Goal: Communication & Community: Answer question/provide support

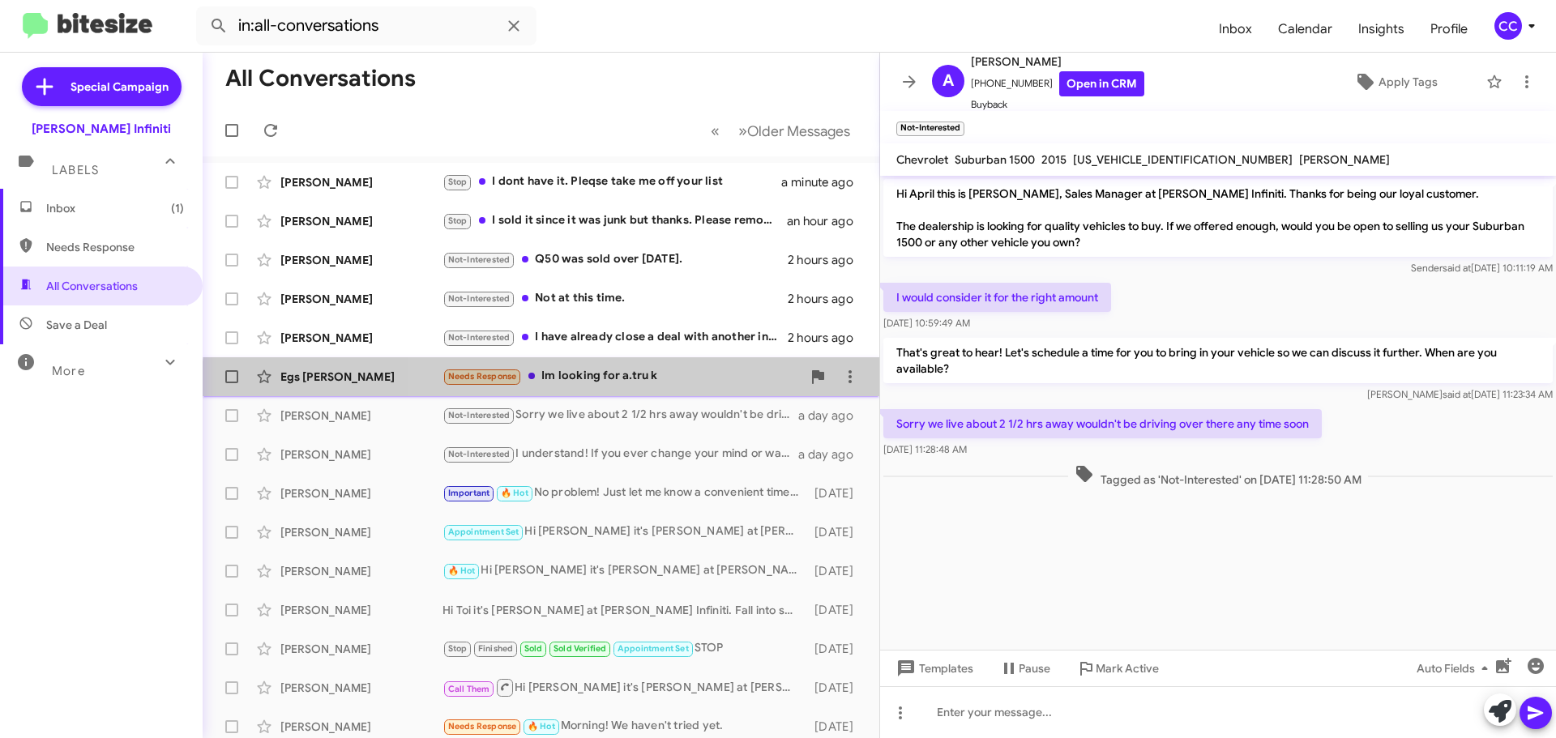
click at [596, 386] on div "Needs Response Im looking for a.tru k" at bounding box center [621, 376] width 359 height 19
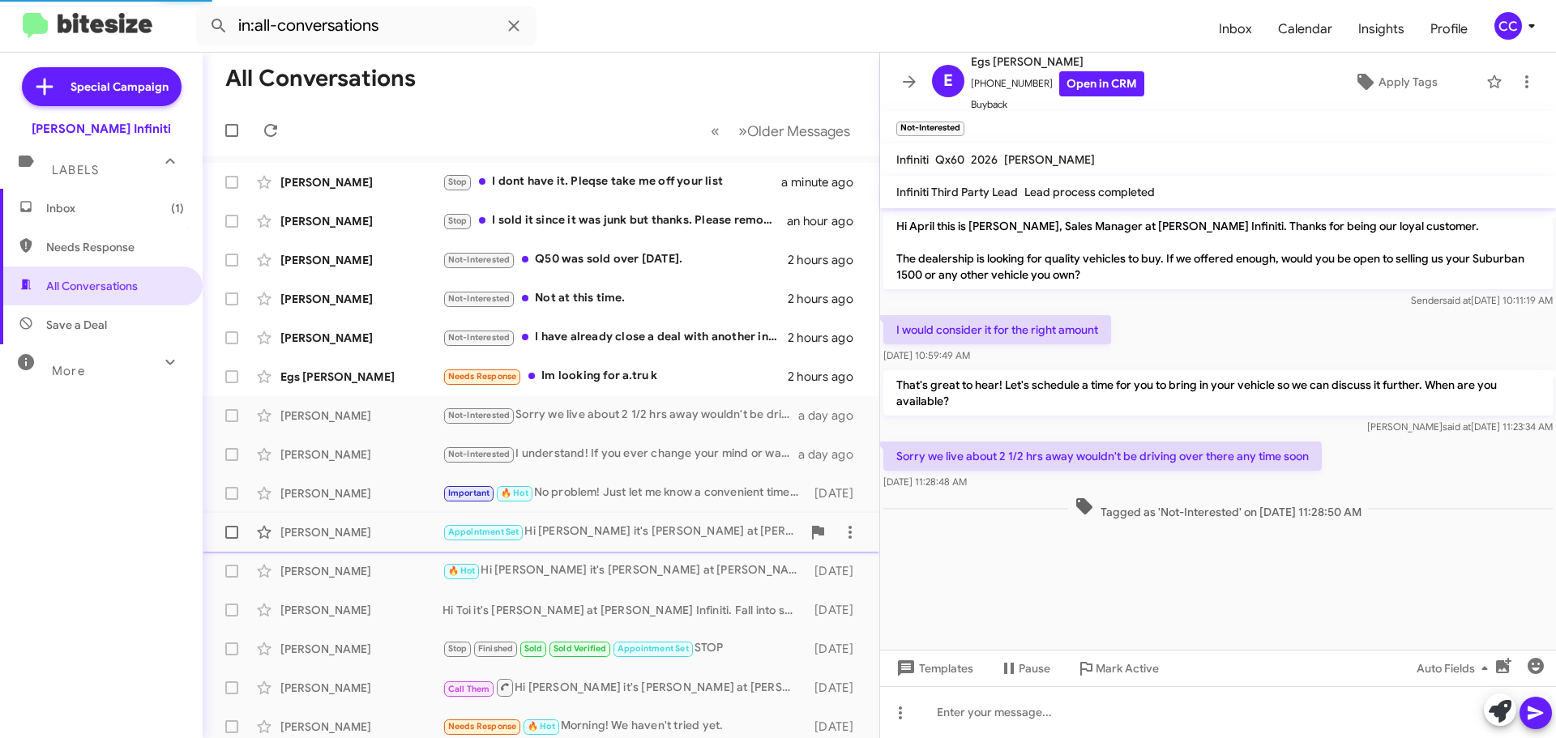
scroll to position [264, 0]
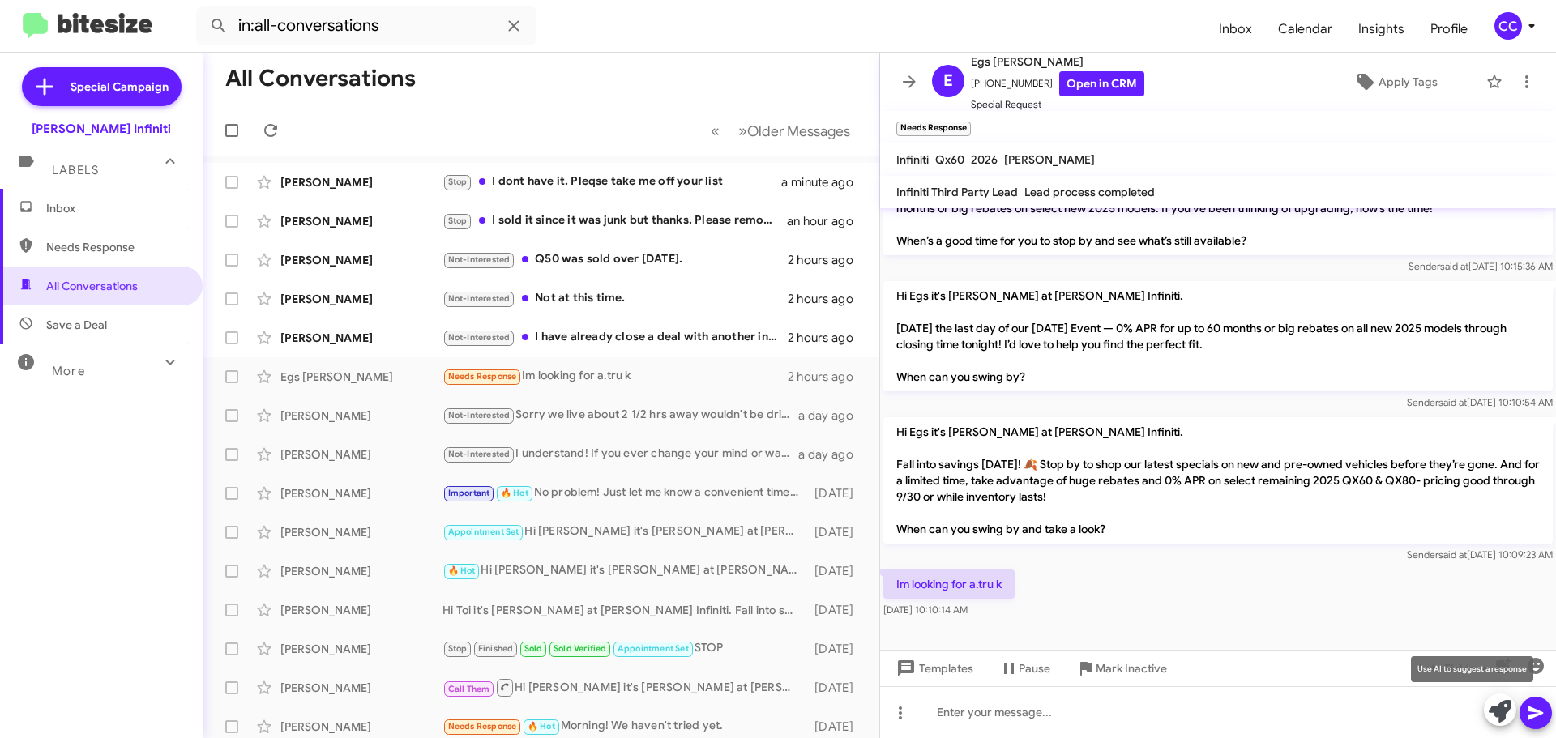
click at [1499, 710] on icon at bounding box center [1499, 711] width 23 height 23
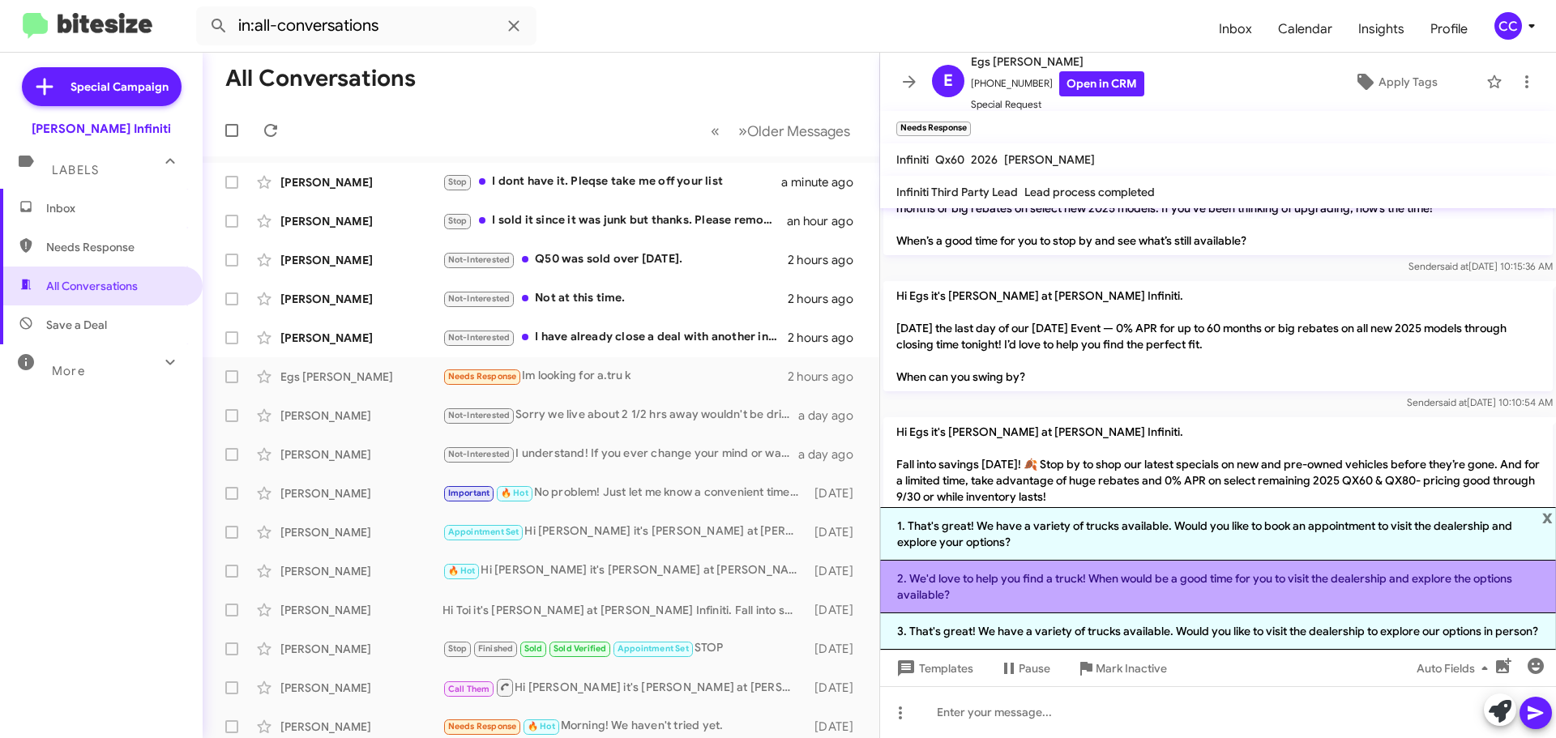
click at [1163, 577] on li "2. We'd love to help you find a truck! When would be a good time for you to vis…" at bounding box center [1218, 587] width 676 height 53
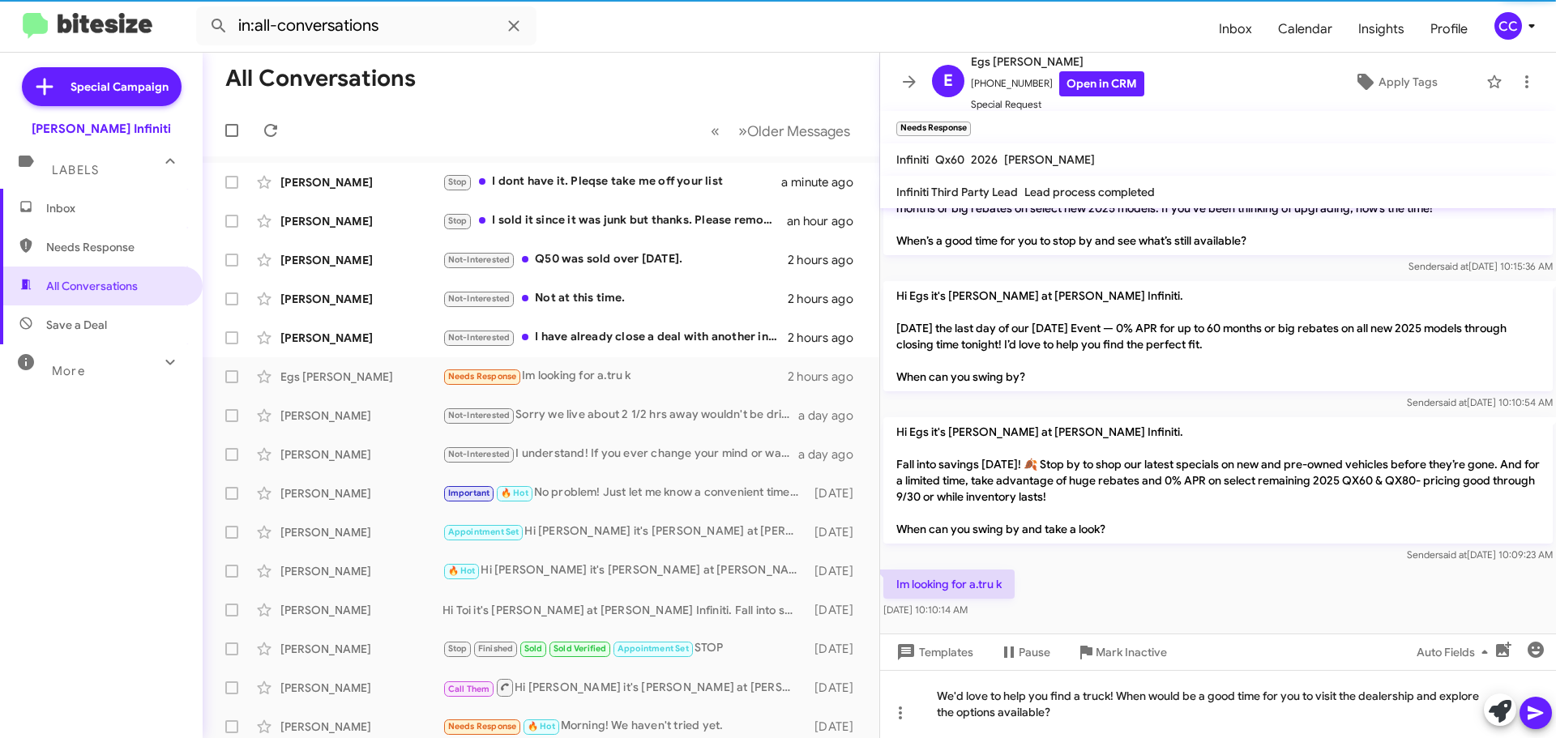
click at [1544, 712] on icon at bounding box center [1535, 712] width 19 height 19
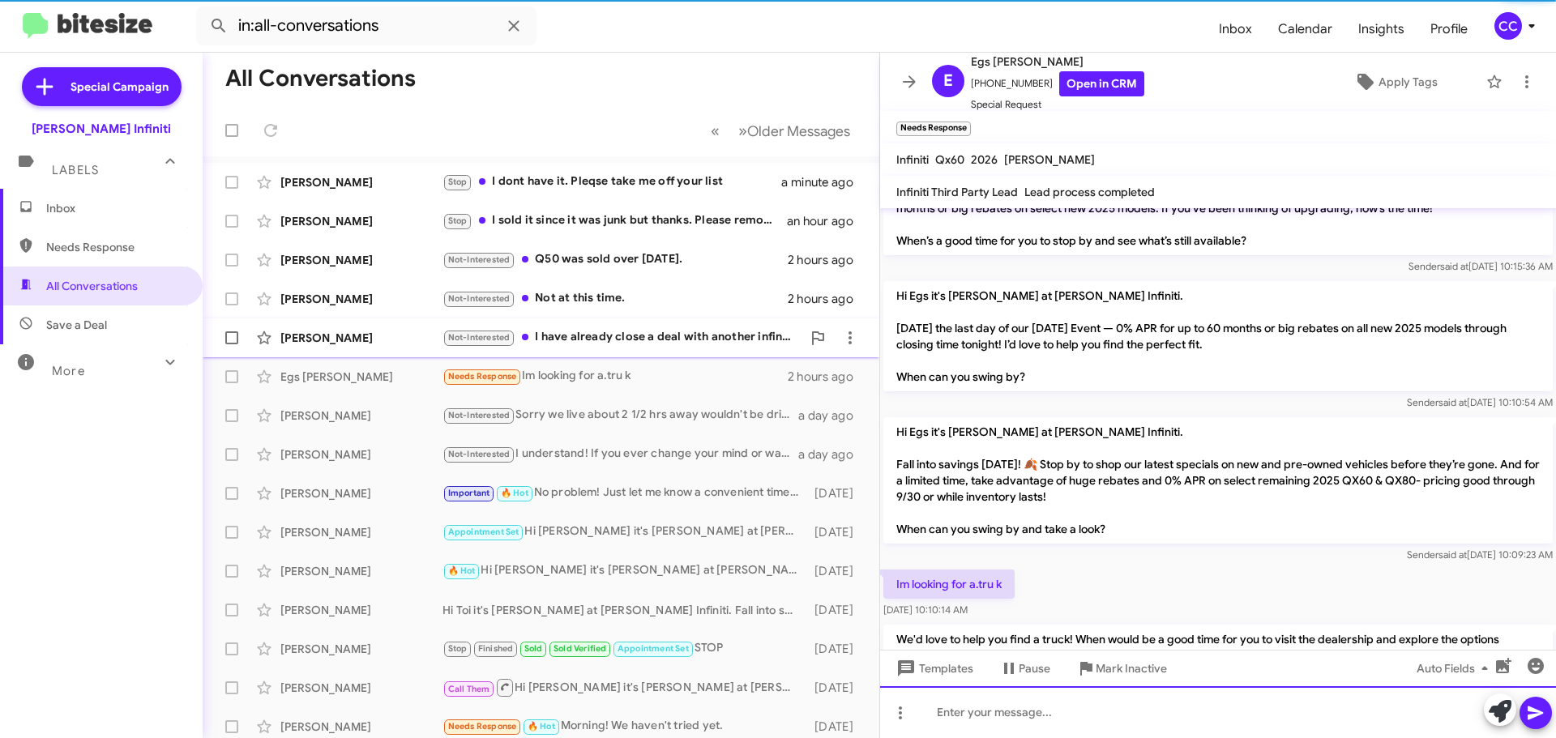
scroll to position [339, 0]
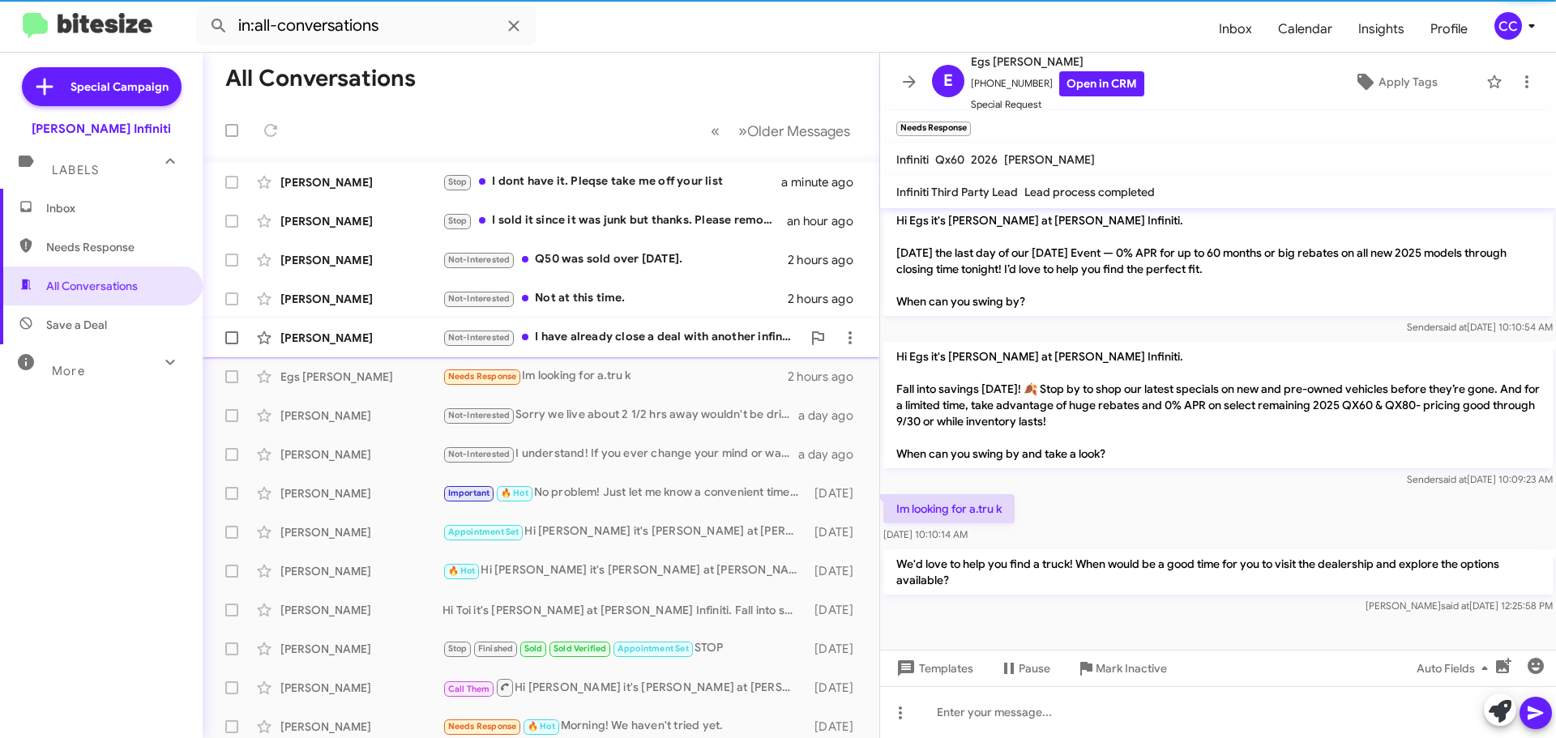
click at [654, 335] on div "Not-Interested I have already close a deal with another infinity dealer thank y…" at bounding box center [621, 337] width 359 height 19
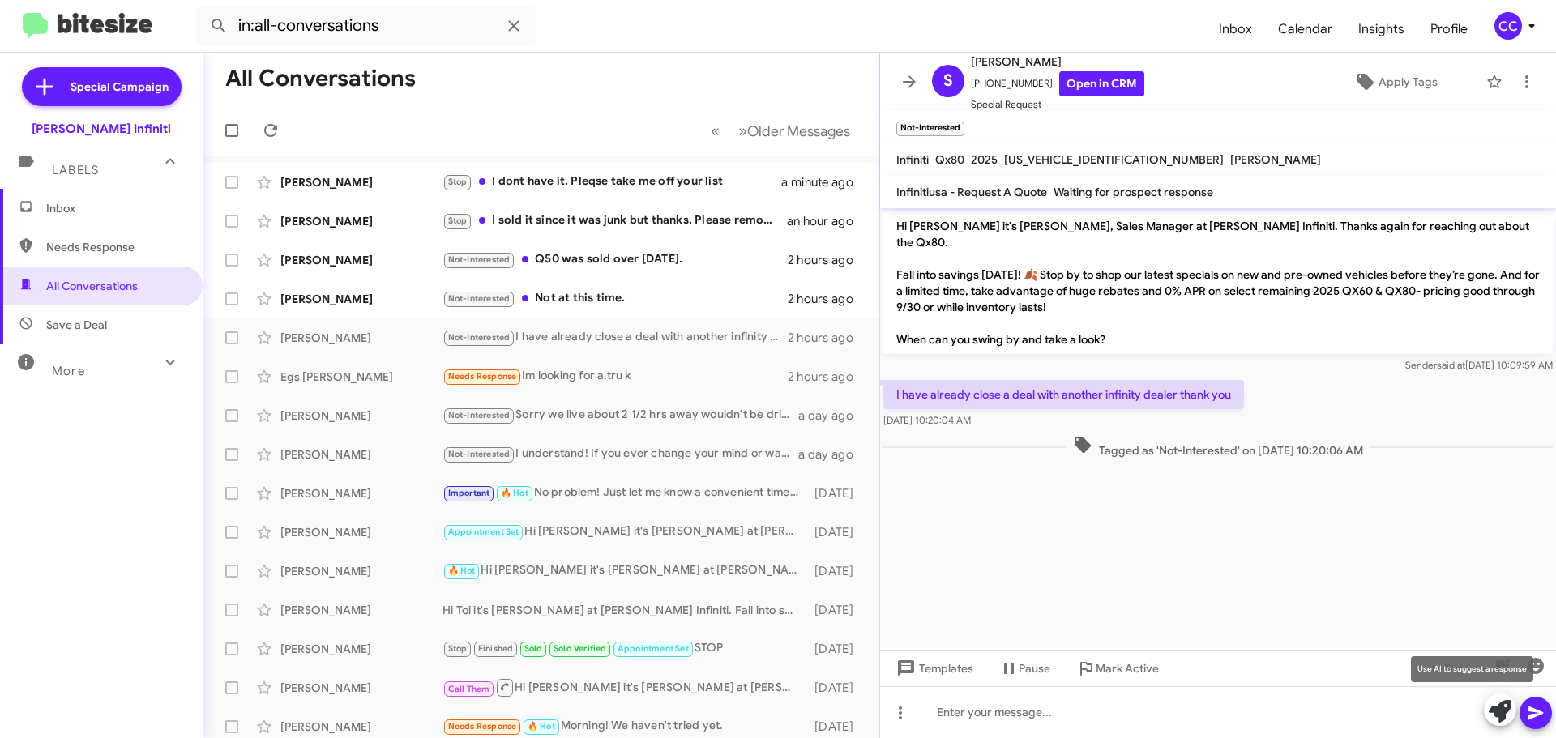
click at [1497, 714] on icon at bounding box center [1499, 711] width 23 height 23
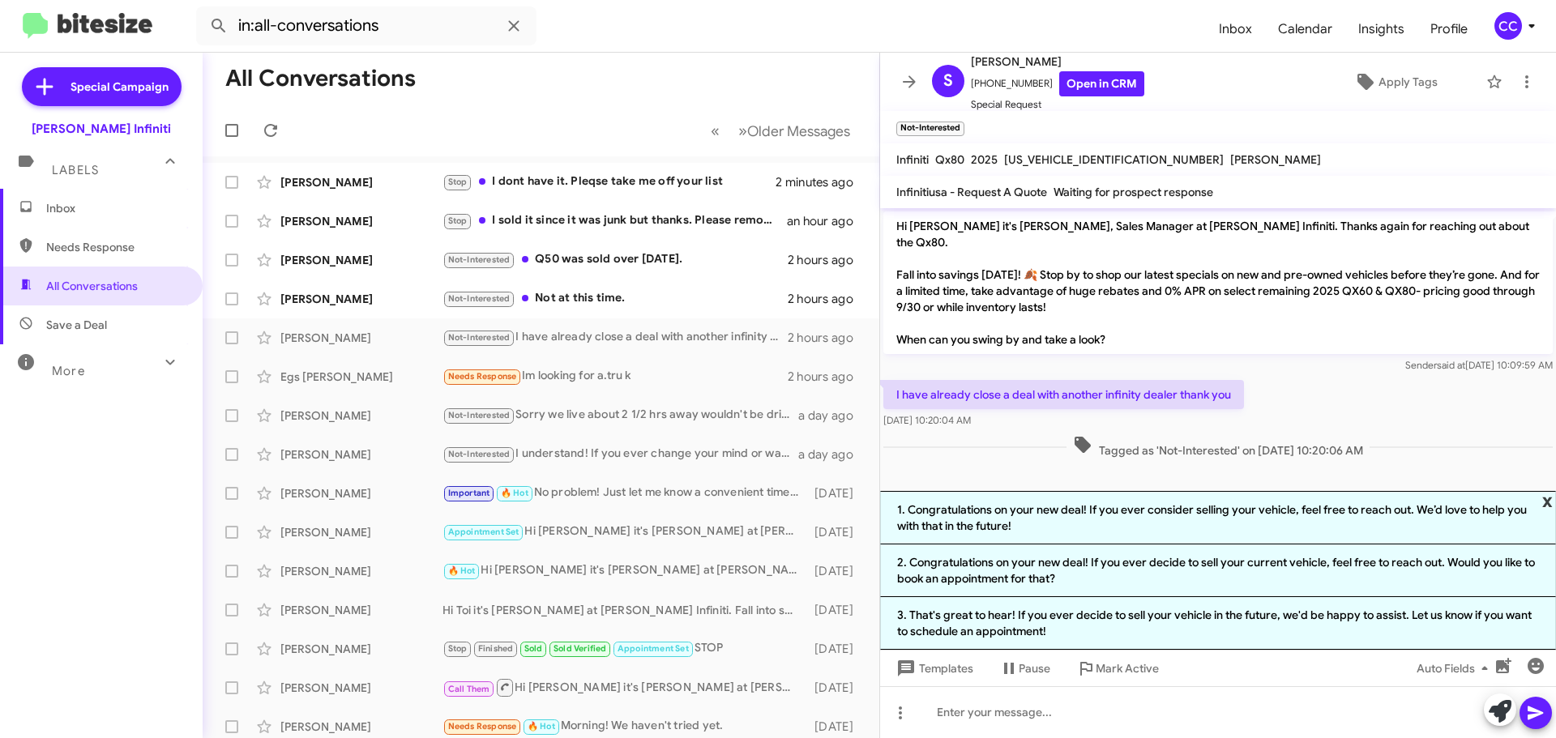
click at [1545, 499] on span "x" at bounding box center [1547, 500] width 11 height 19
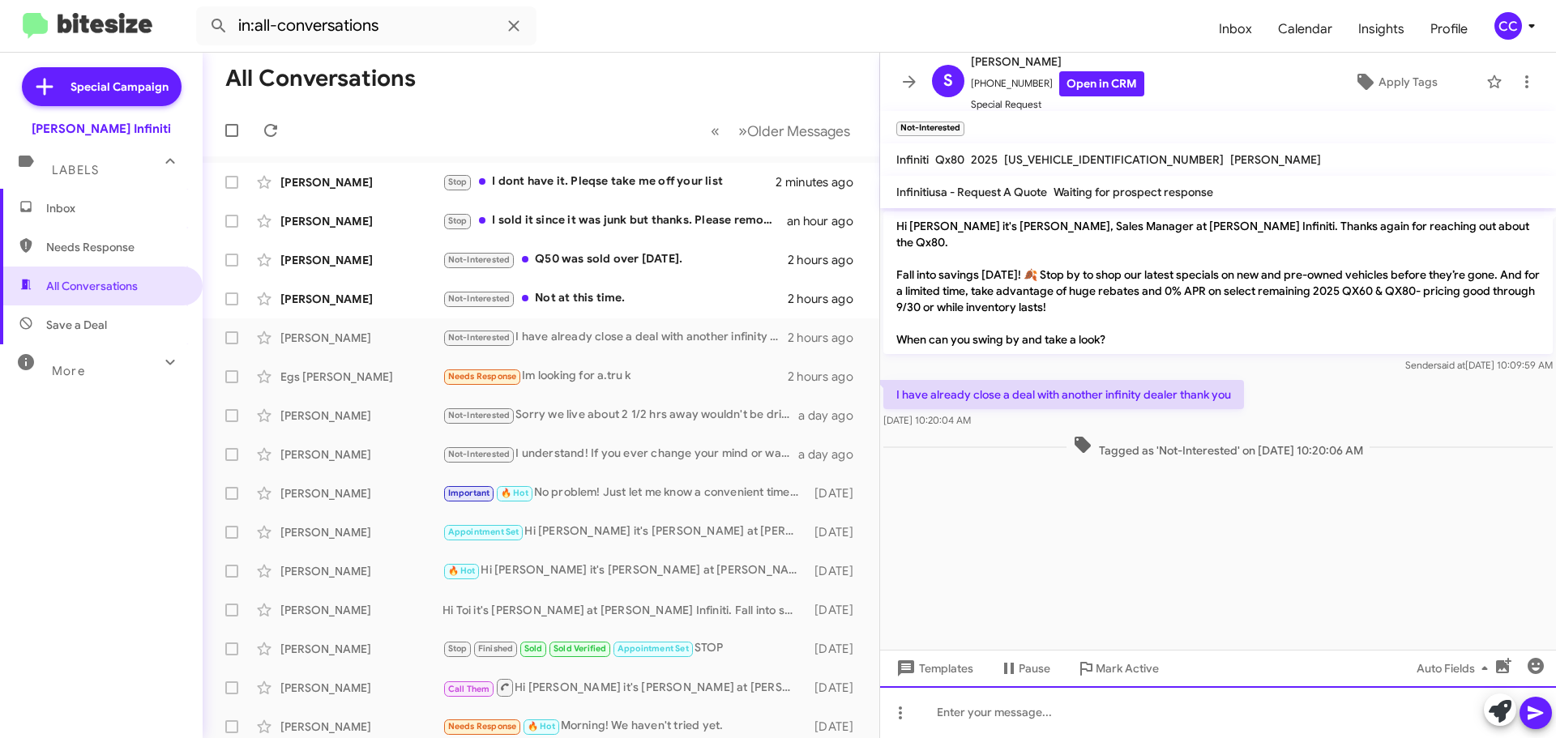
click at [1027, 711] on div at bounding box center [1218, 712] width 676 height 52
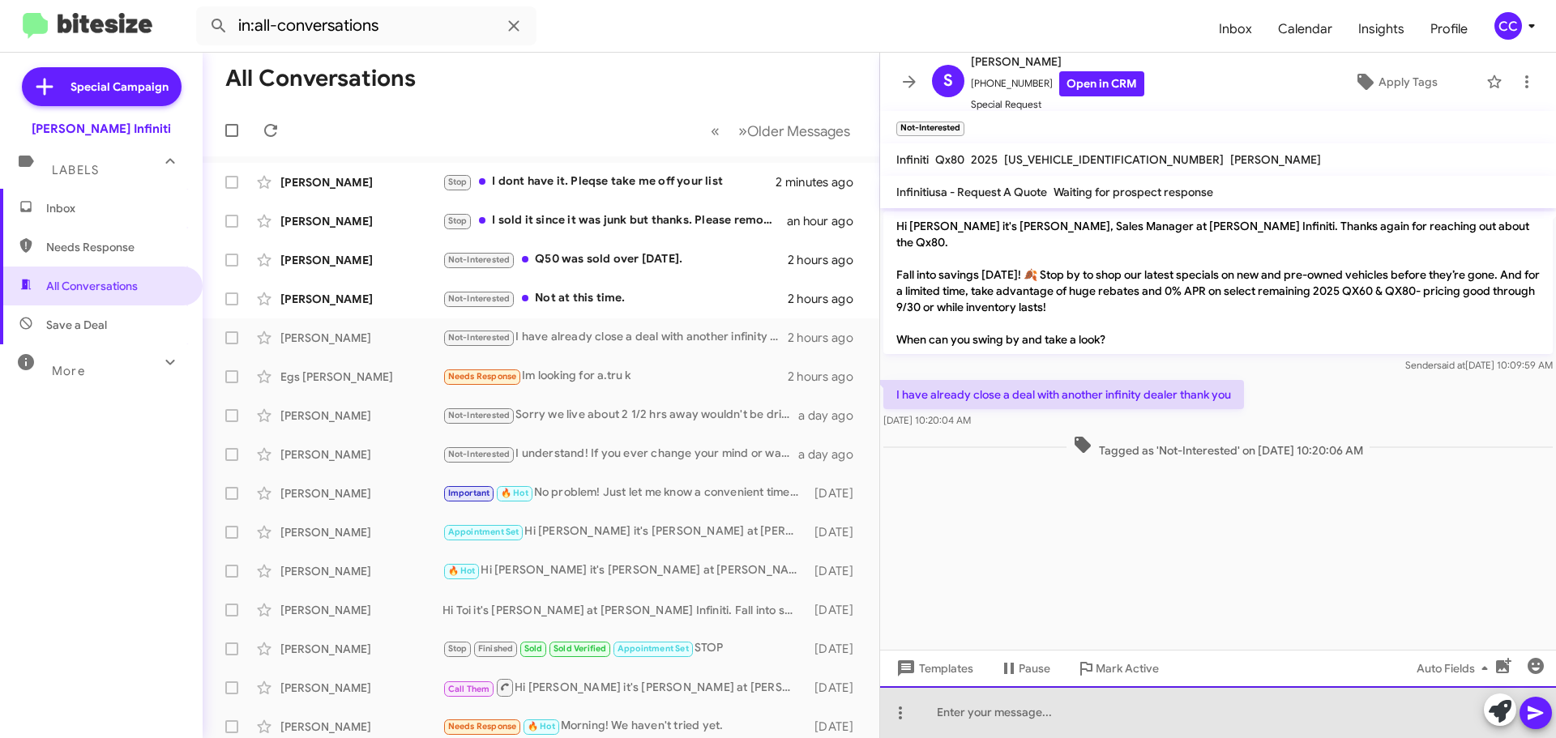
click at [1024, 711] on div at bounding box center [1218, 712] width 676 height 52
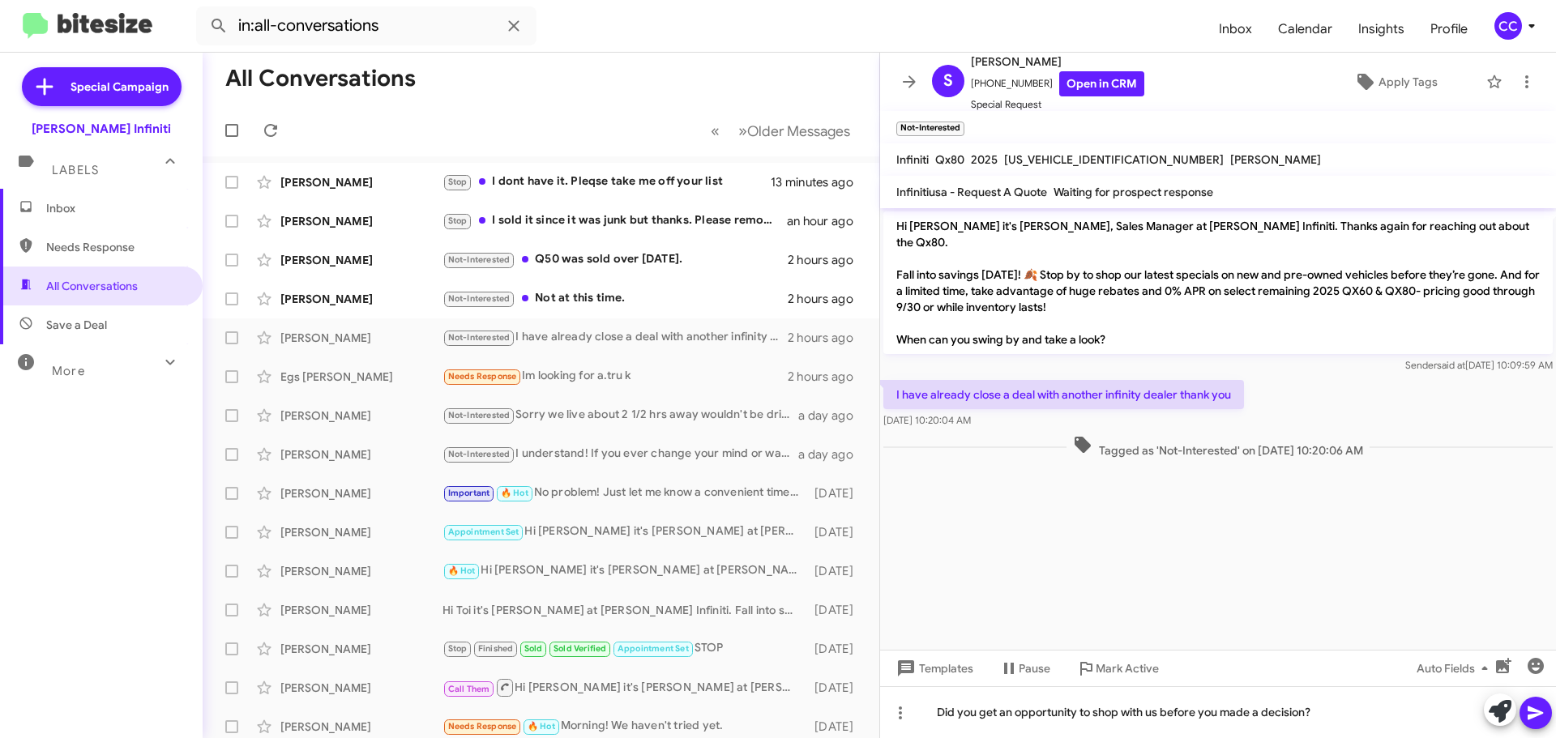
click at [1539, 716] on icon at bounding box center [1535, 712] width 19 height 19
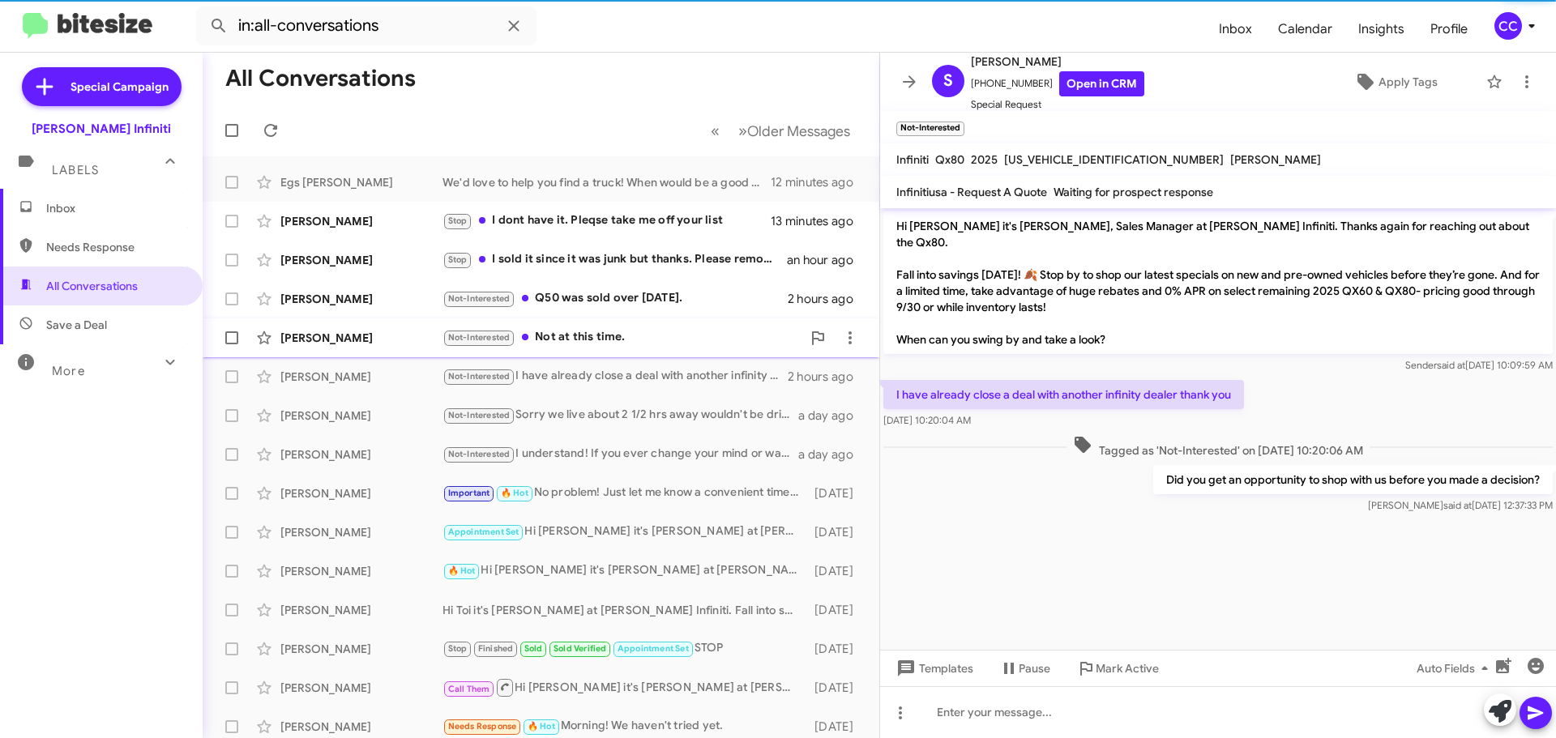
click at [591, 296] on div "Not-Interested Q50 was sold over 2 years ago." at bounding box center [614, 298] width 345 height 19
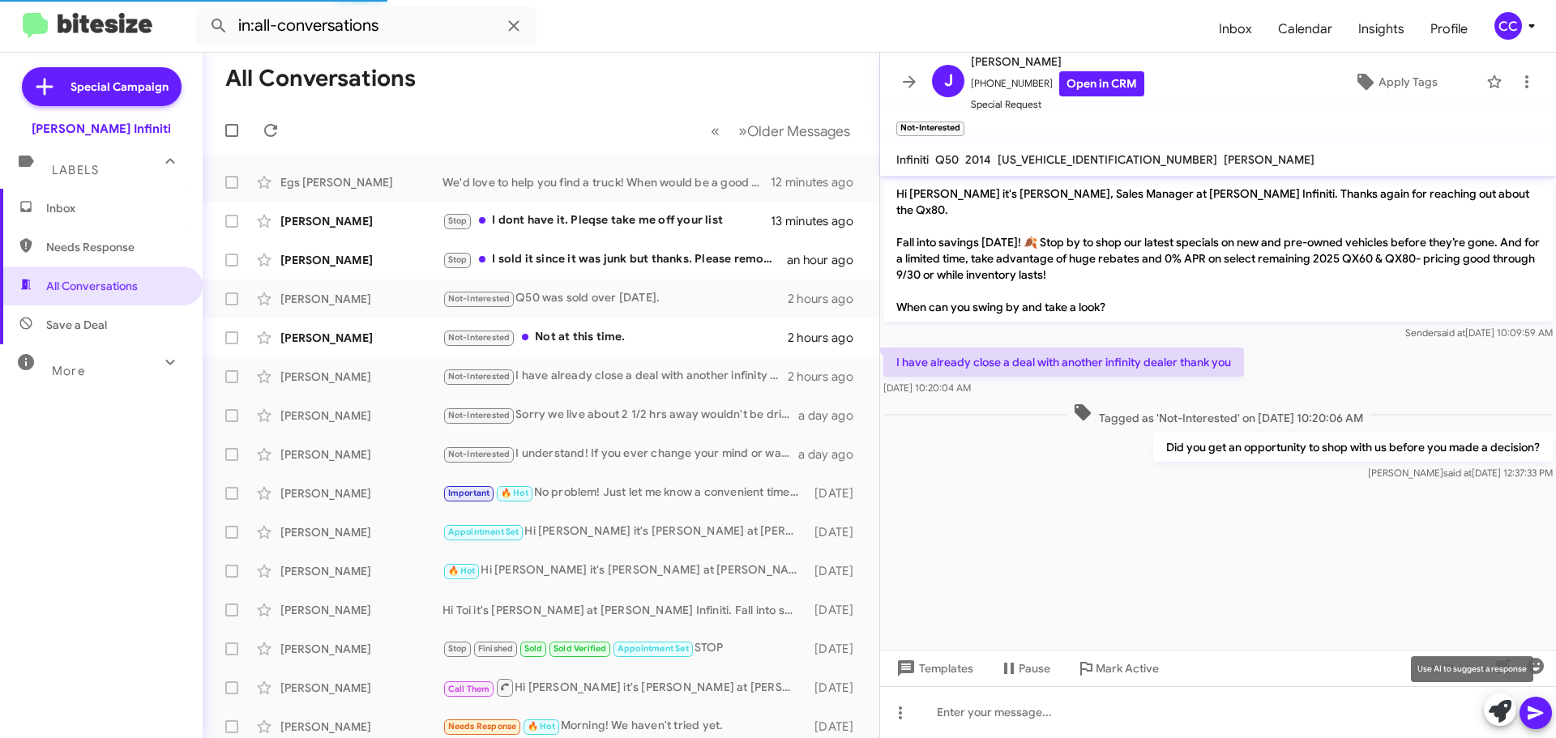
click at [1502, 710] on icon at bounding box center [1499, 711] width 23 height 23
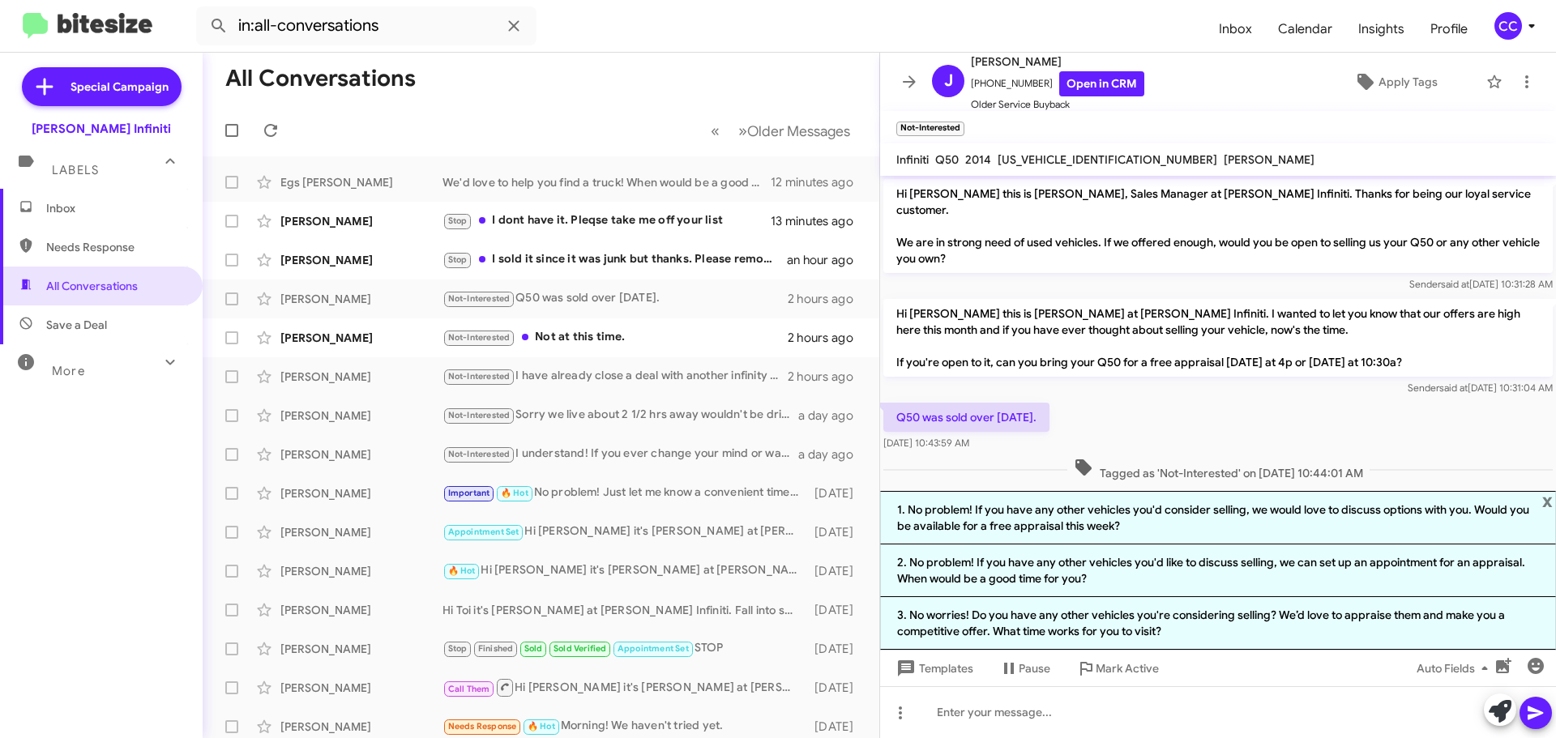
drag, startPoint x: 1545, startPoint y: 498, endPoint x: 1457, endPoint y: 529, distance: 93.5
click at [1545, 497] on span "x" at bounding box center [1547, 500] width 11 height 19
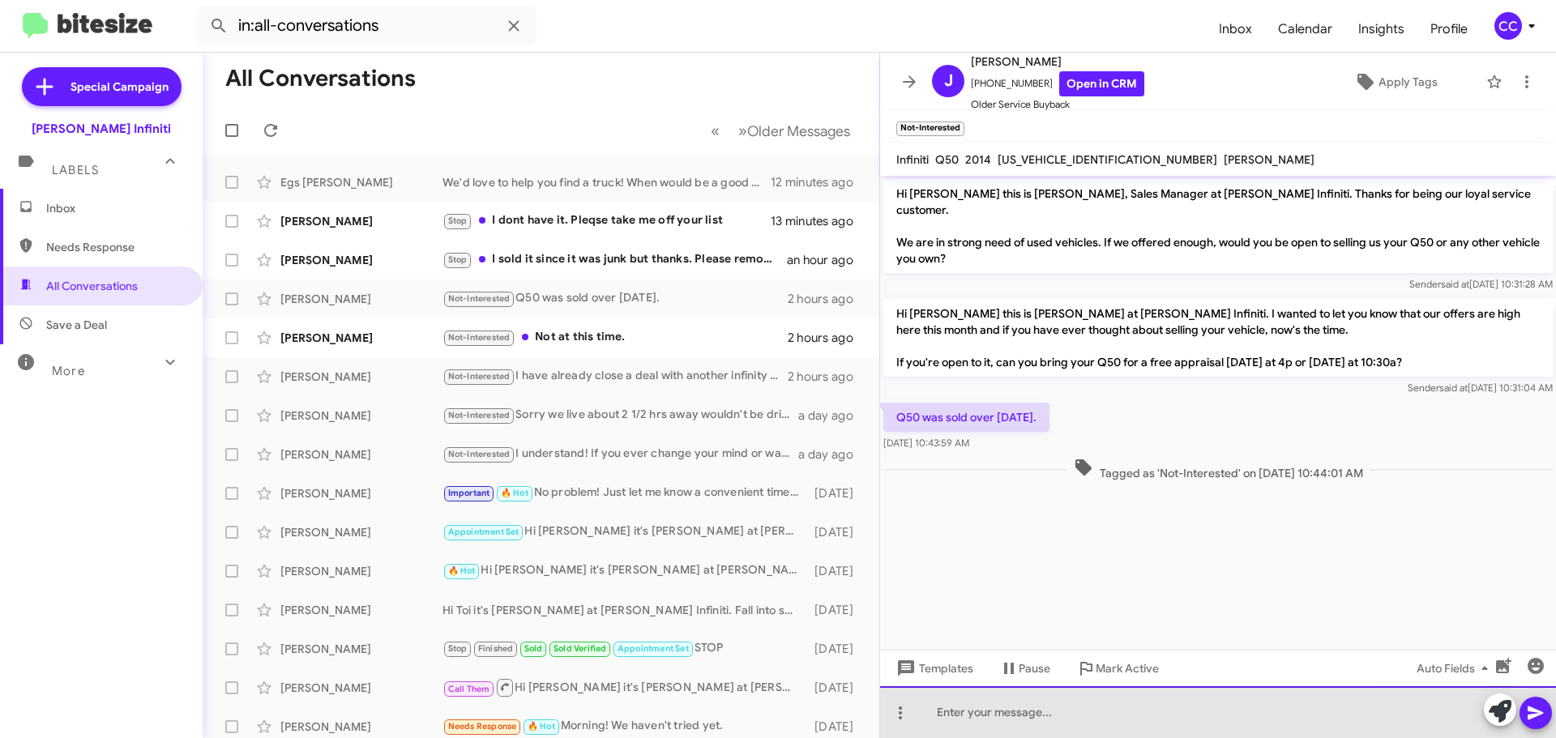
click at [1049, 710] on div at bounding box center [1218, 712] width 676 height 52
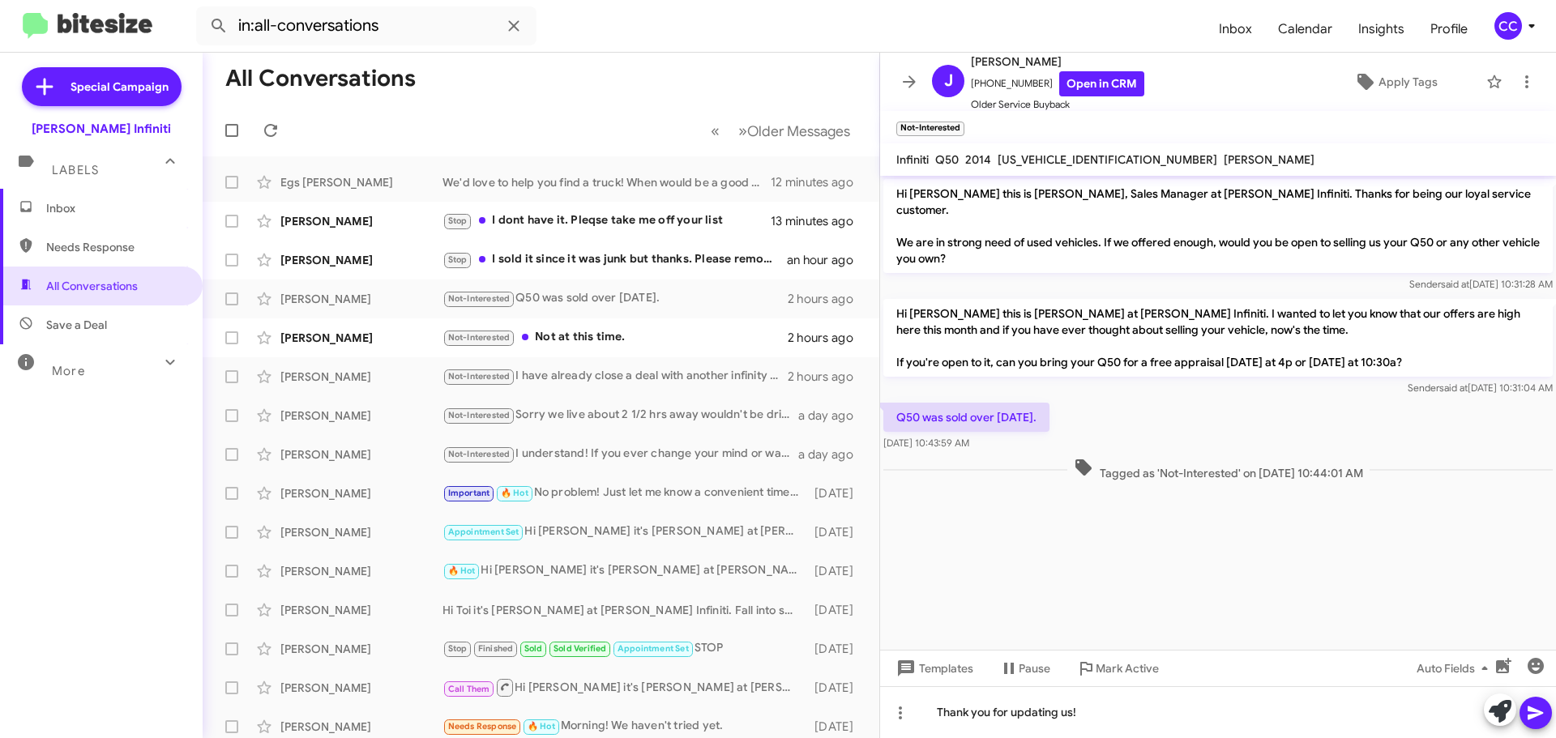
click at [1531, 713] on icon at bounding box center [1535, 712] width 19 height 19
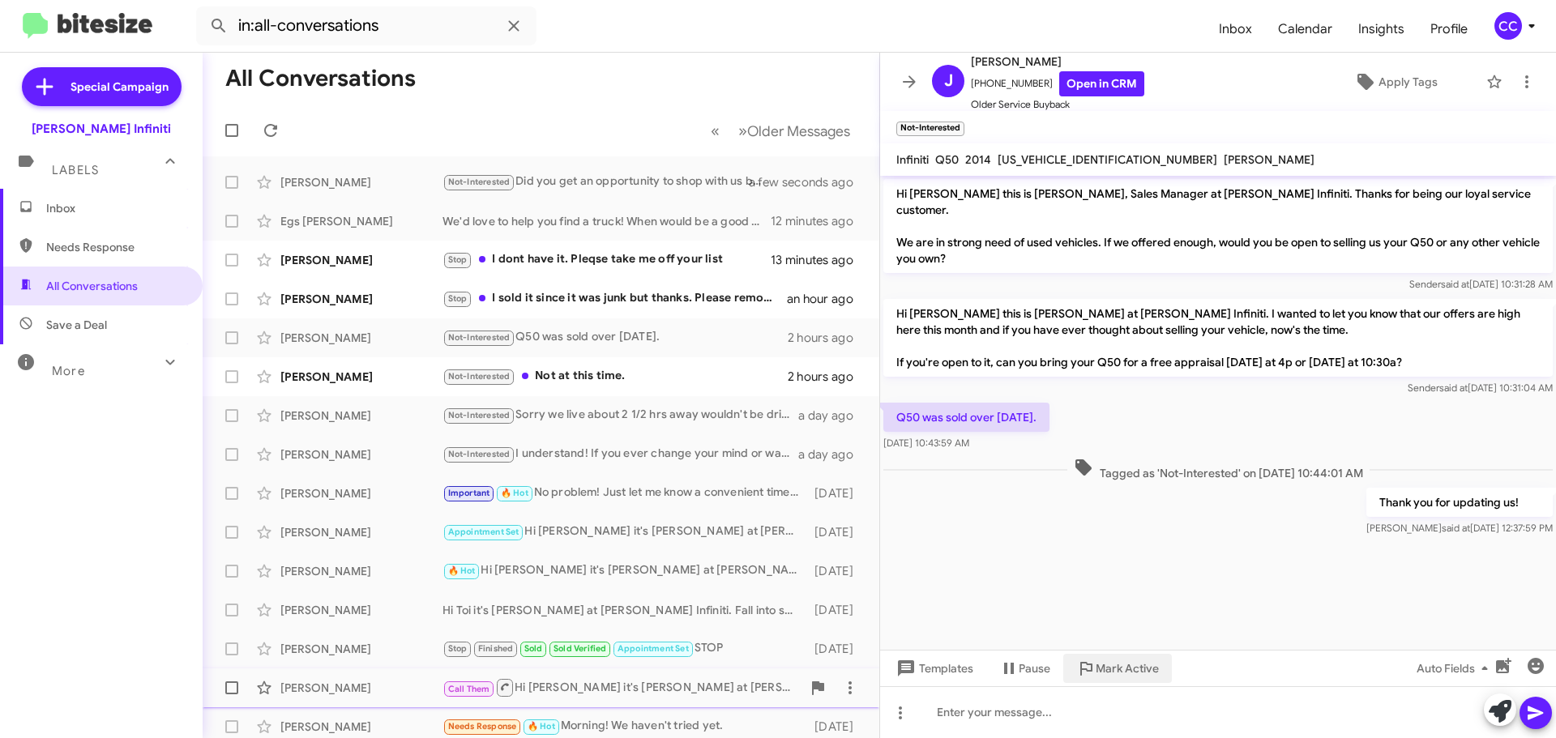
click at [1109, 668] on span "Mark Active" at bounding box center [1126, 668] width 63 height 29
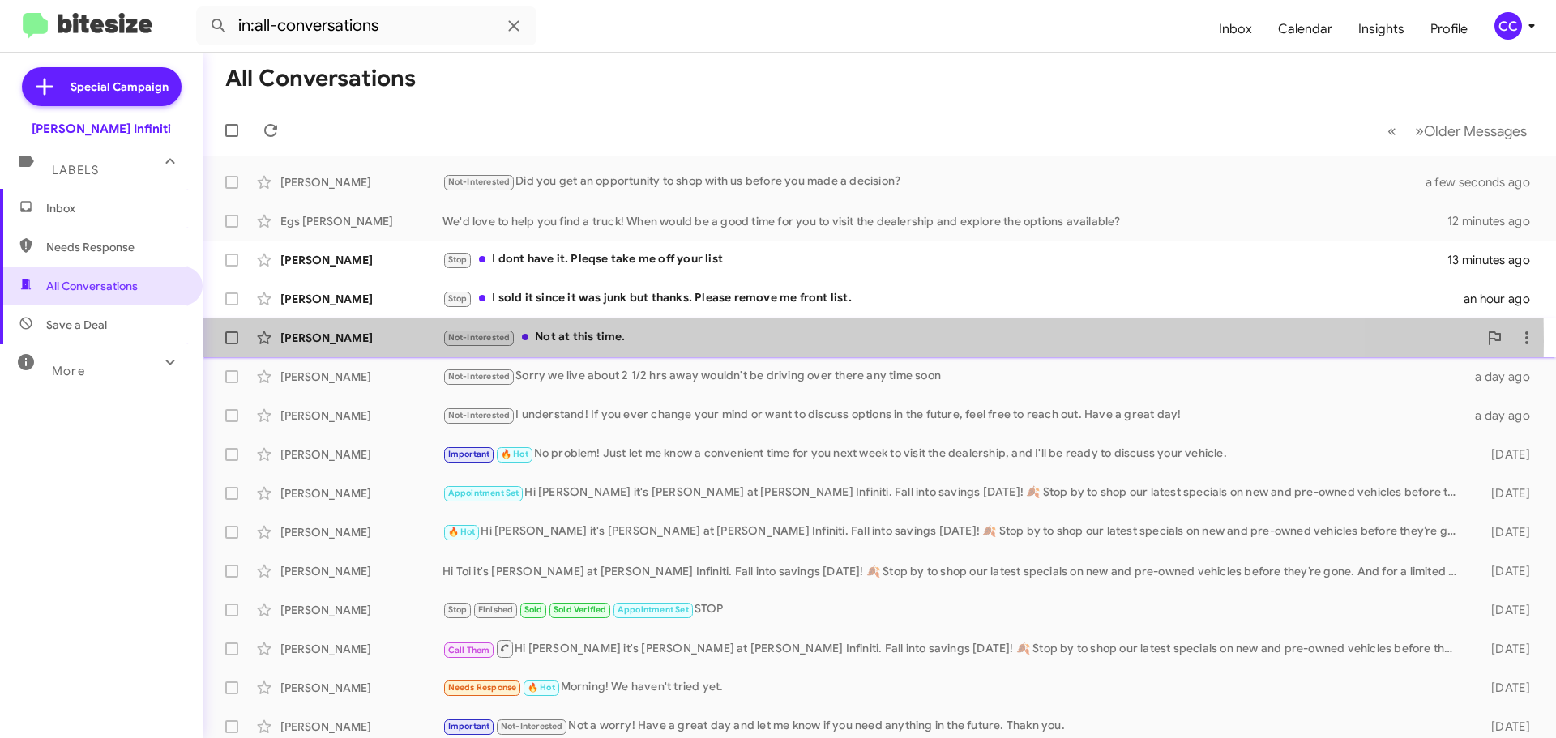
click at [630, 341] on div "Not-Interested Not at this time." at bounding box center [959, 337] width 1035 height 19
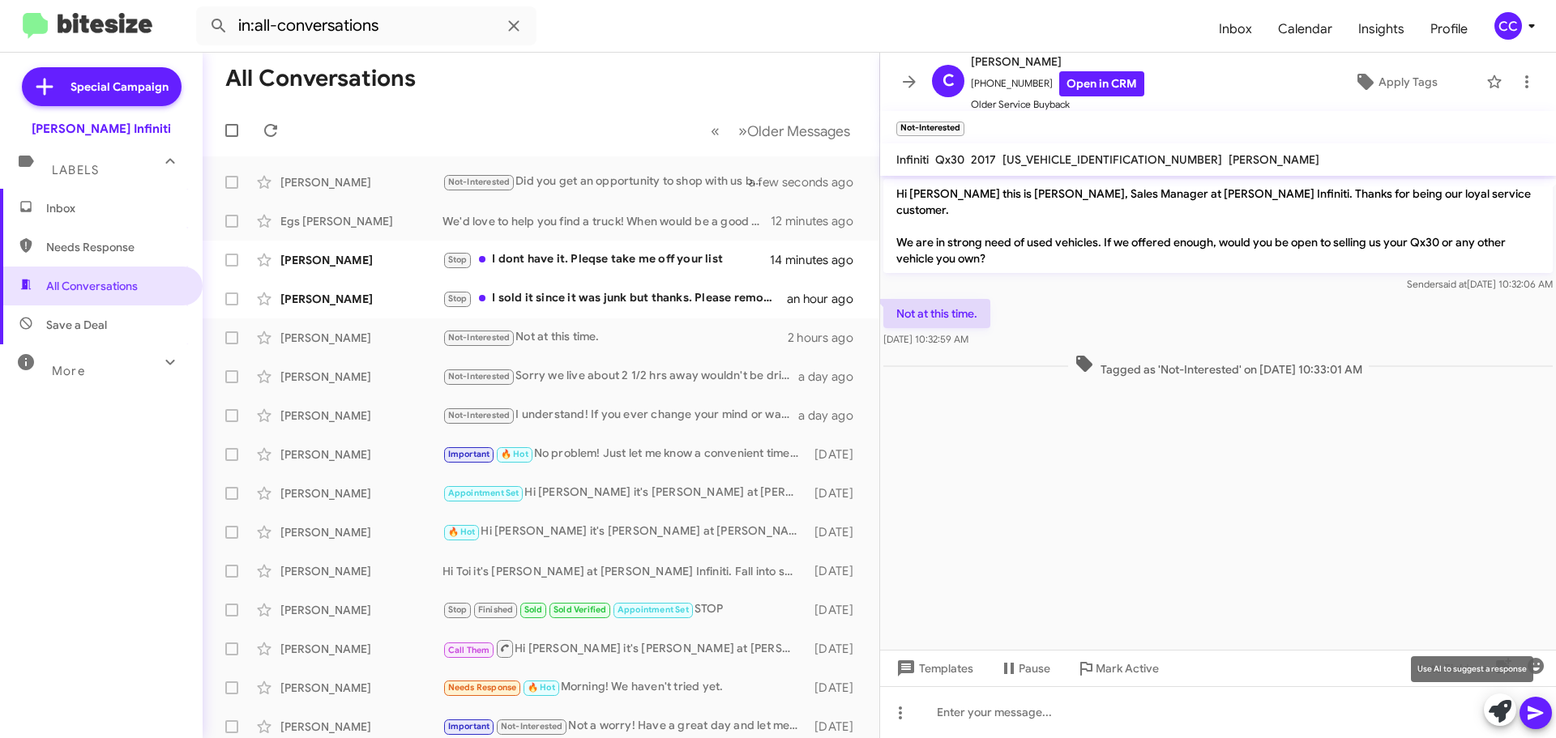
click at [1493, 711] on icon at bounding box center [1499, 711] width 23 height 23
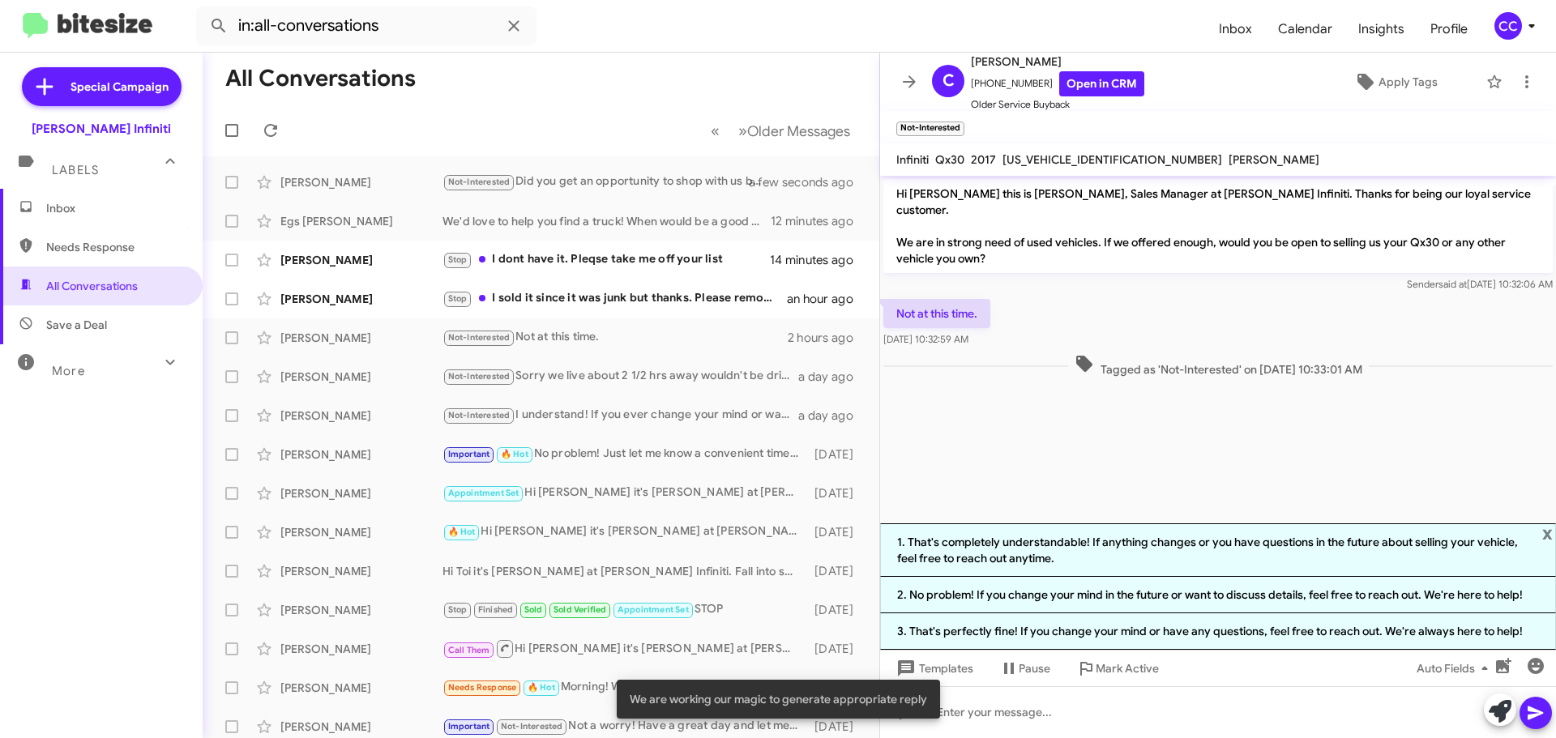
click at [1435, 590] on li "2. No problem! If you change your mind in the future or want to discuss details…" at bounding box center [1218, 595] width 676 height 36
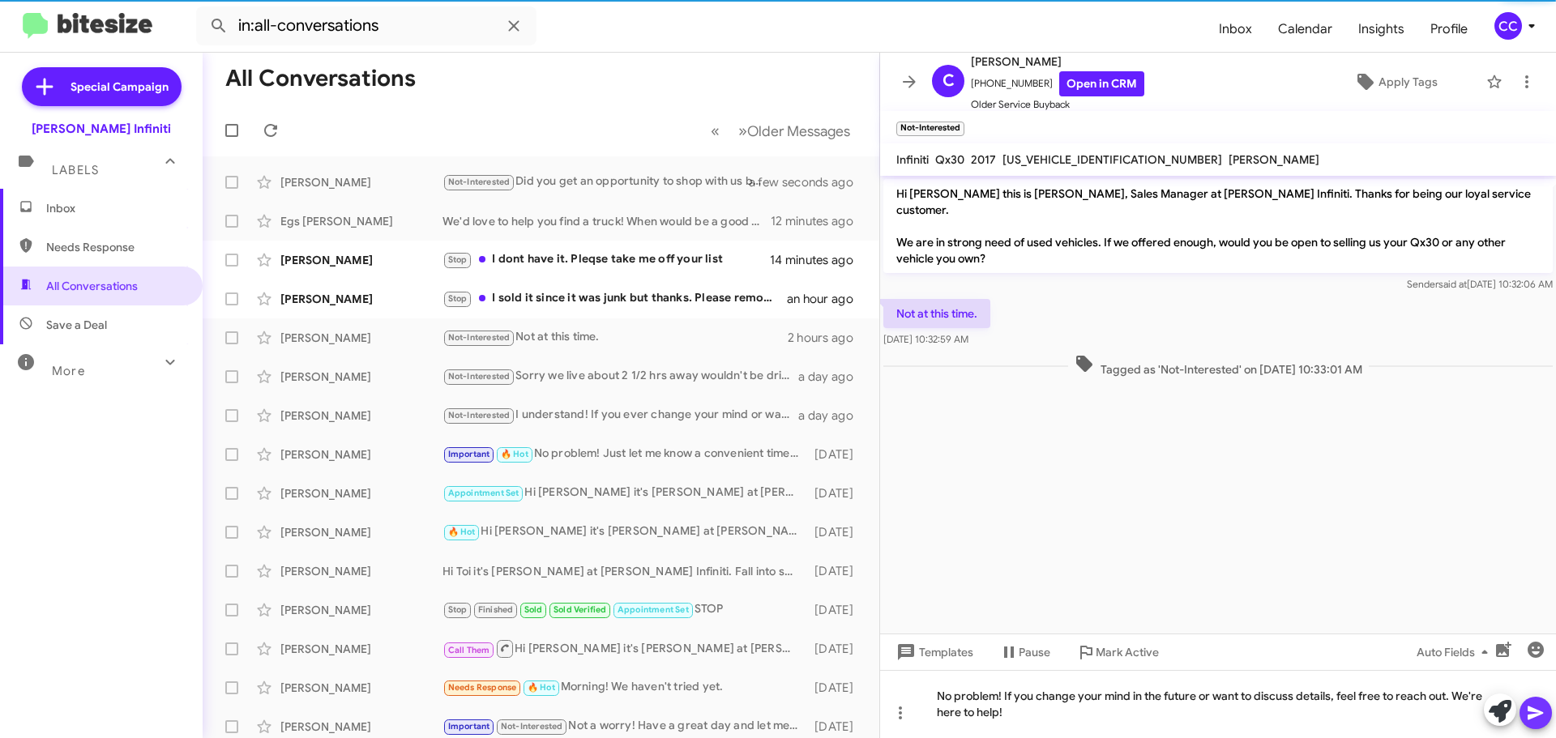
click at [1535, 715] on icon at bounding box center [1534, 714] width 15 height 14
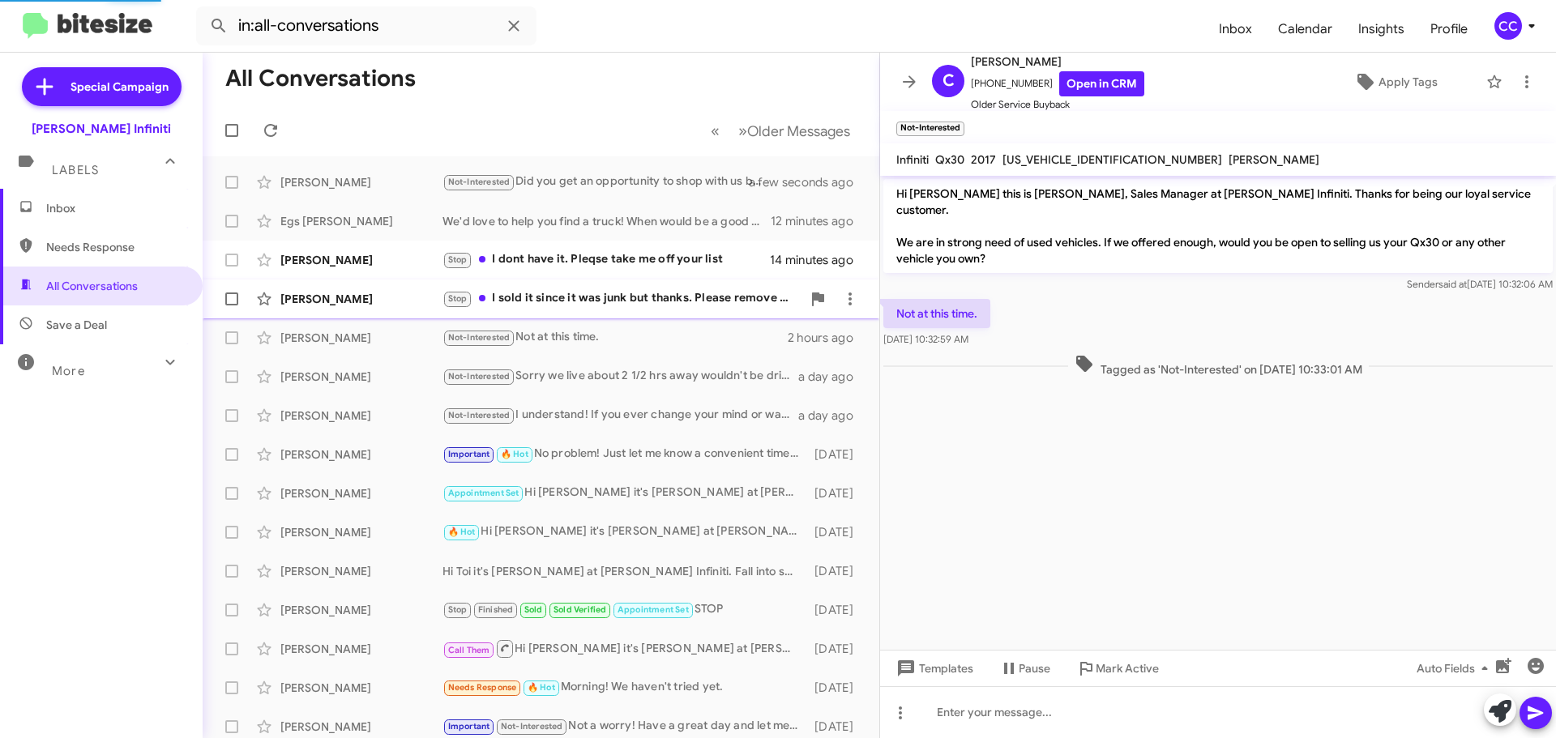
click at [585, 299] on div "Stop I sold it since it was junk but thanks. Please remove me front list." at bounding box center [621, 298] width 359 height 19
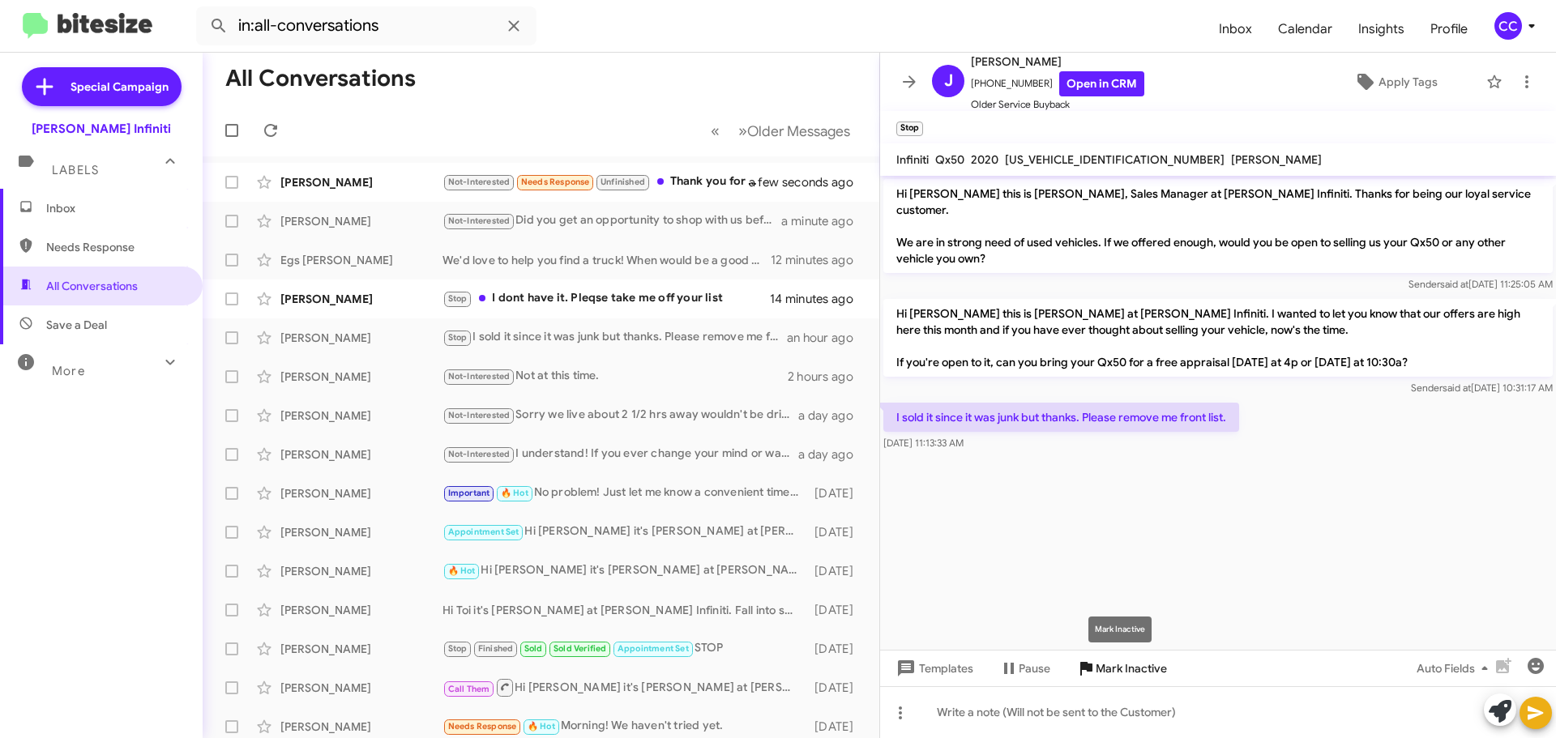
click at [1098, 663] on span "Mark Inactive" at bounding box center [1130, 668] width 71 height 29
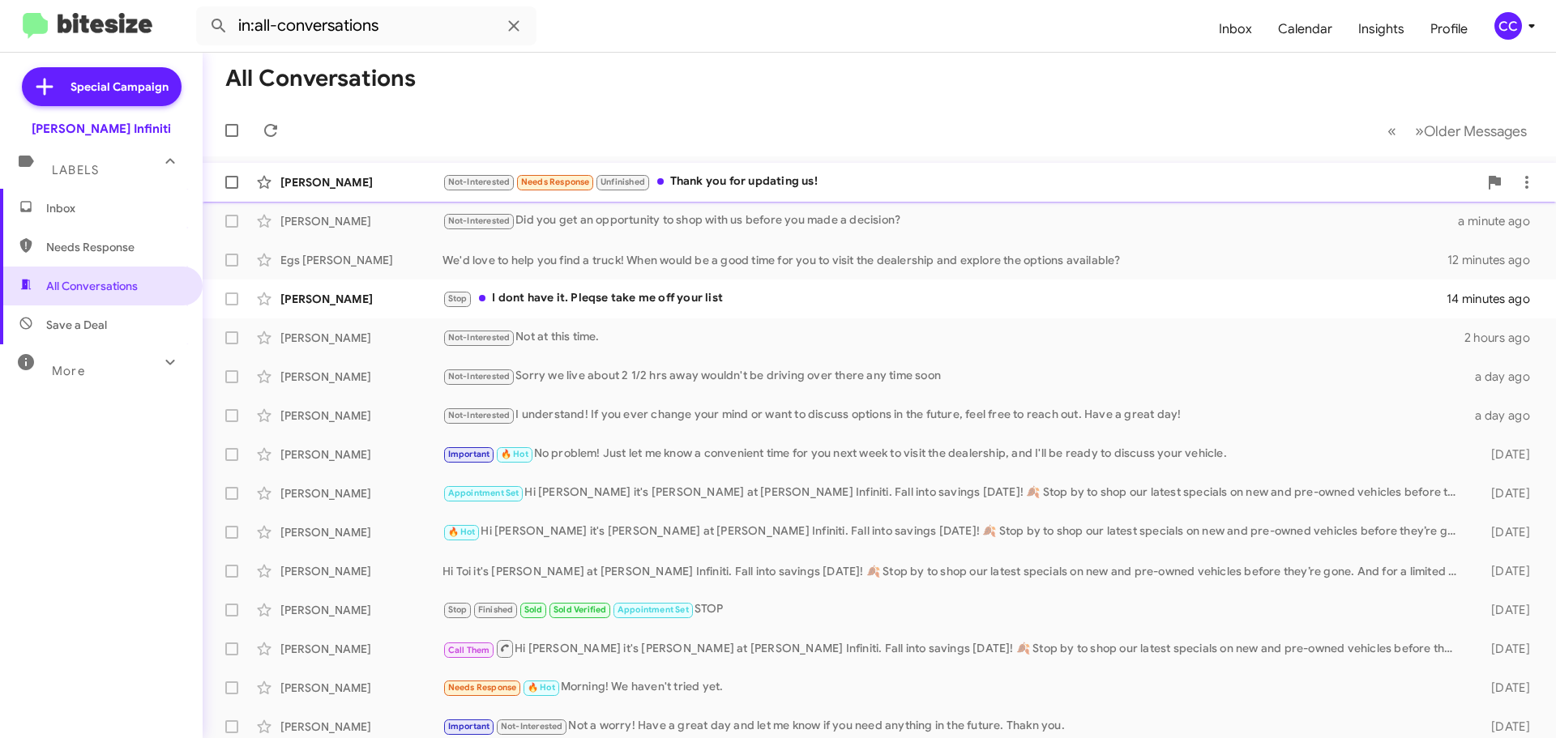
click at [702, 186] on div "Not-Interested Needs Response Unfinished Thank you for updating us!" at bounding box center [959, 182] width 1035 height 19
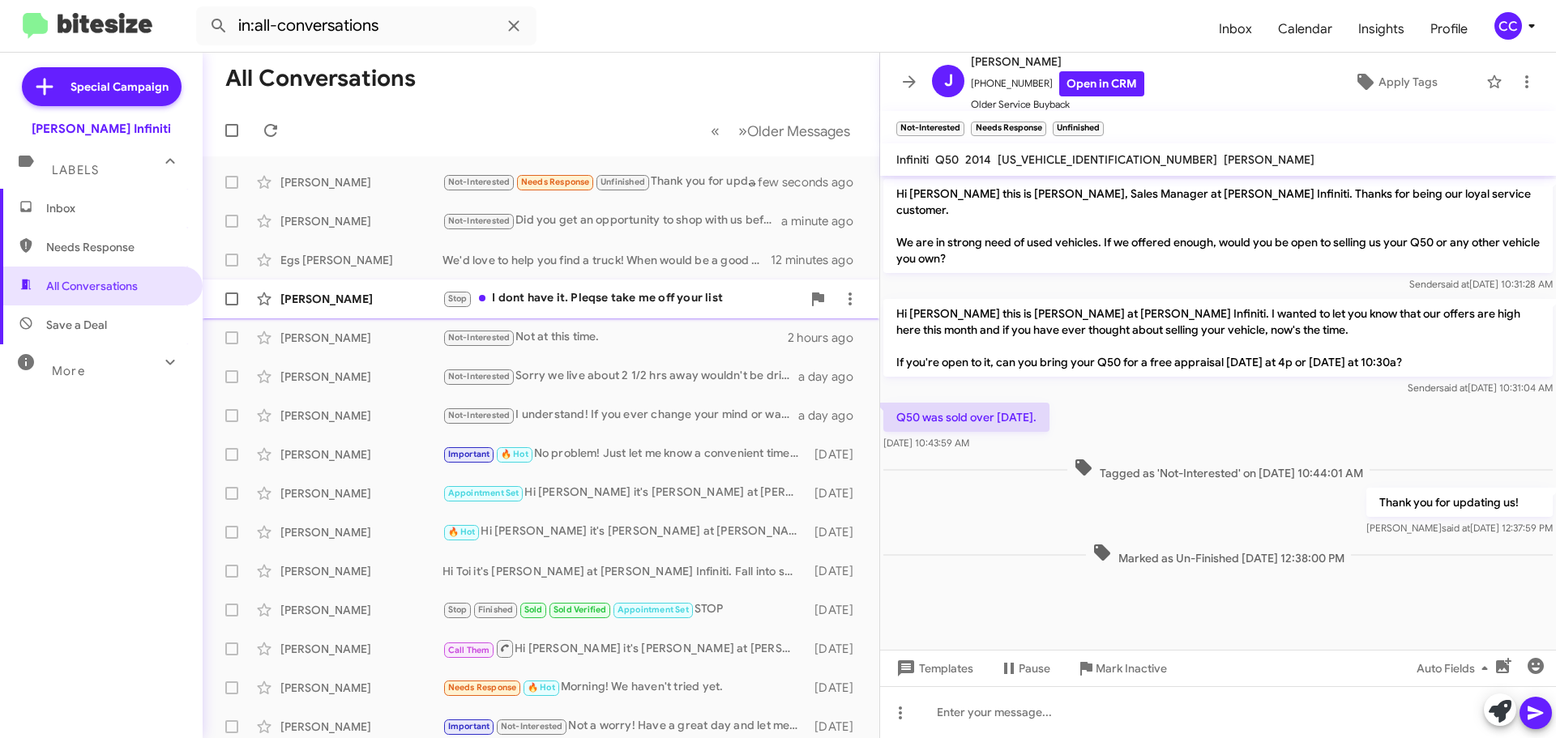
click at [566, 292] on div "Stop I dont have it. Pleqse take me off your list" at bounding box center [621, 298] width 359 height 19
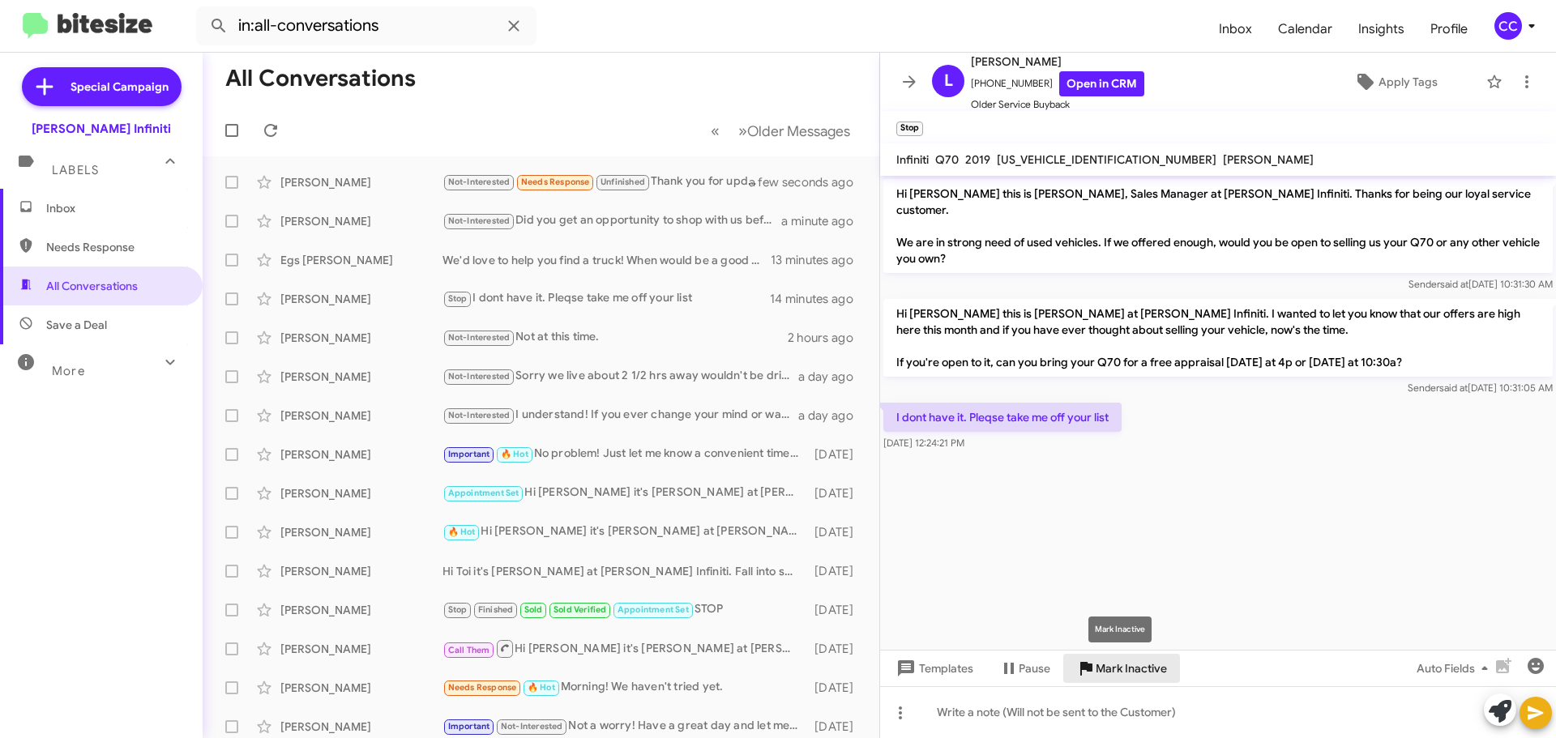
click at [1105, 663] on span "Mark Inactive" at bounding box center [1130, 668] width 71 height 29
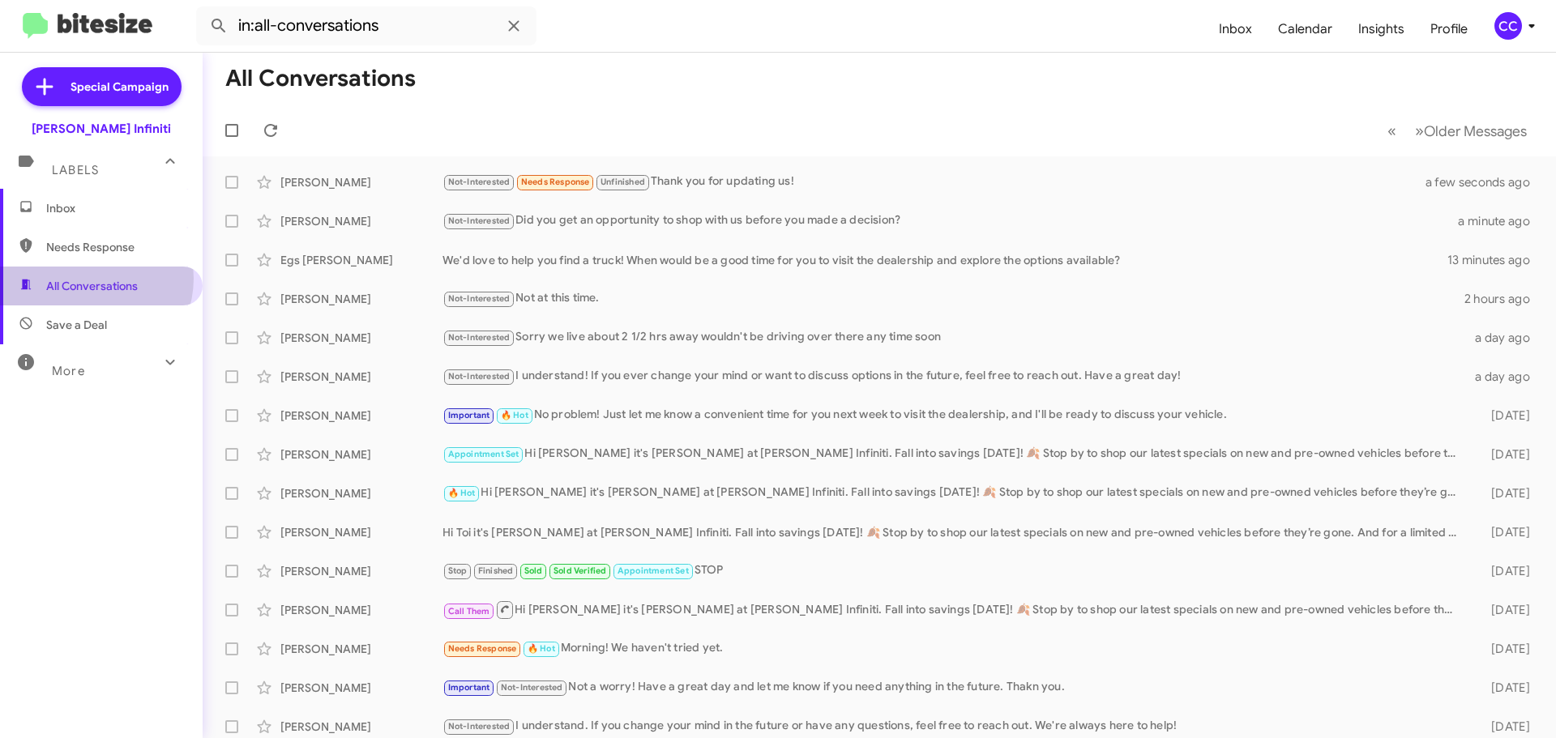
click at [92, 278] on span "All Conversations" at bounding box center [92, 286] width 92 height 16
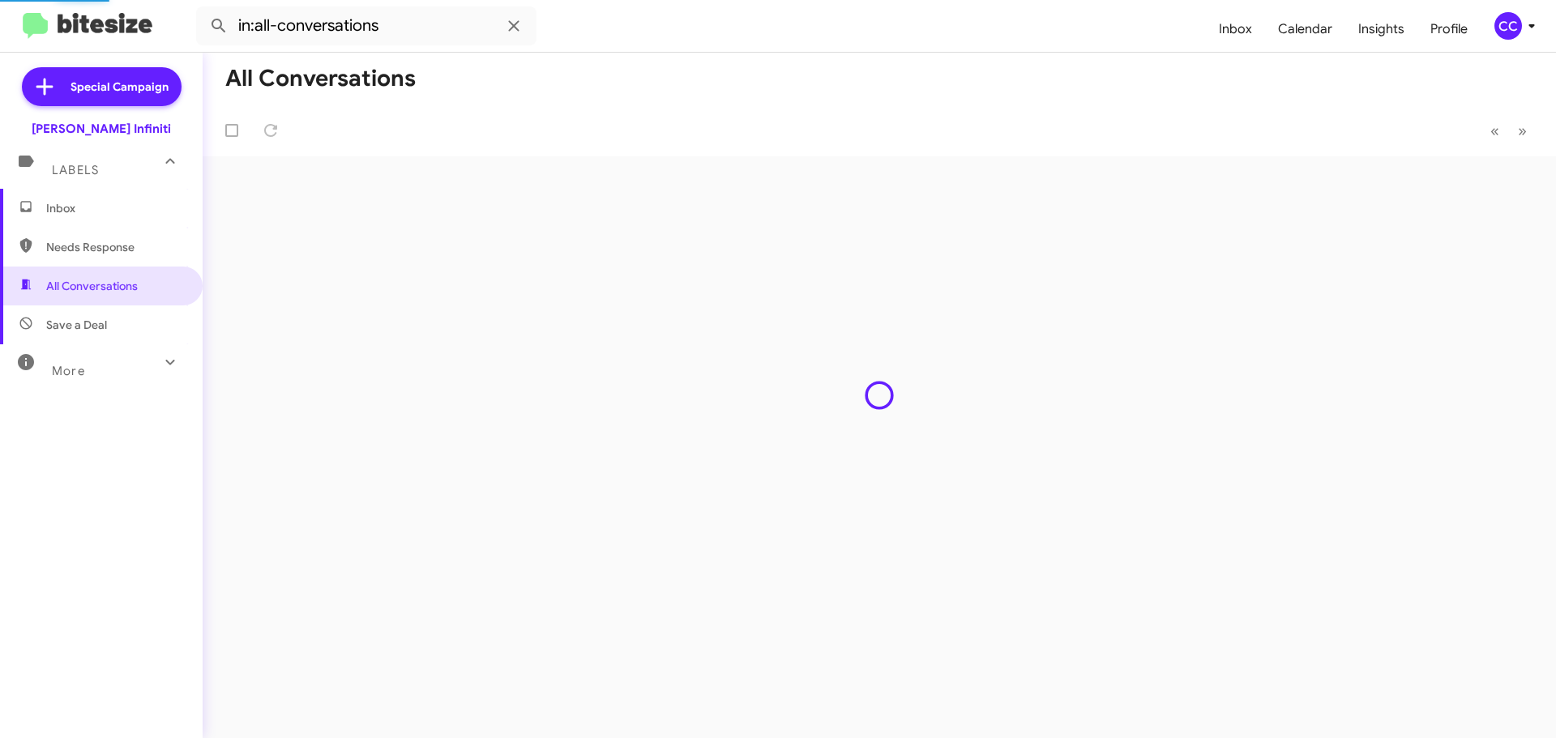
click at [88, 208] on span "Inbox" at bounding box center [115, 208] width 138 height 16
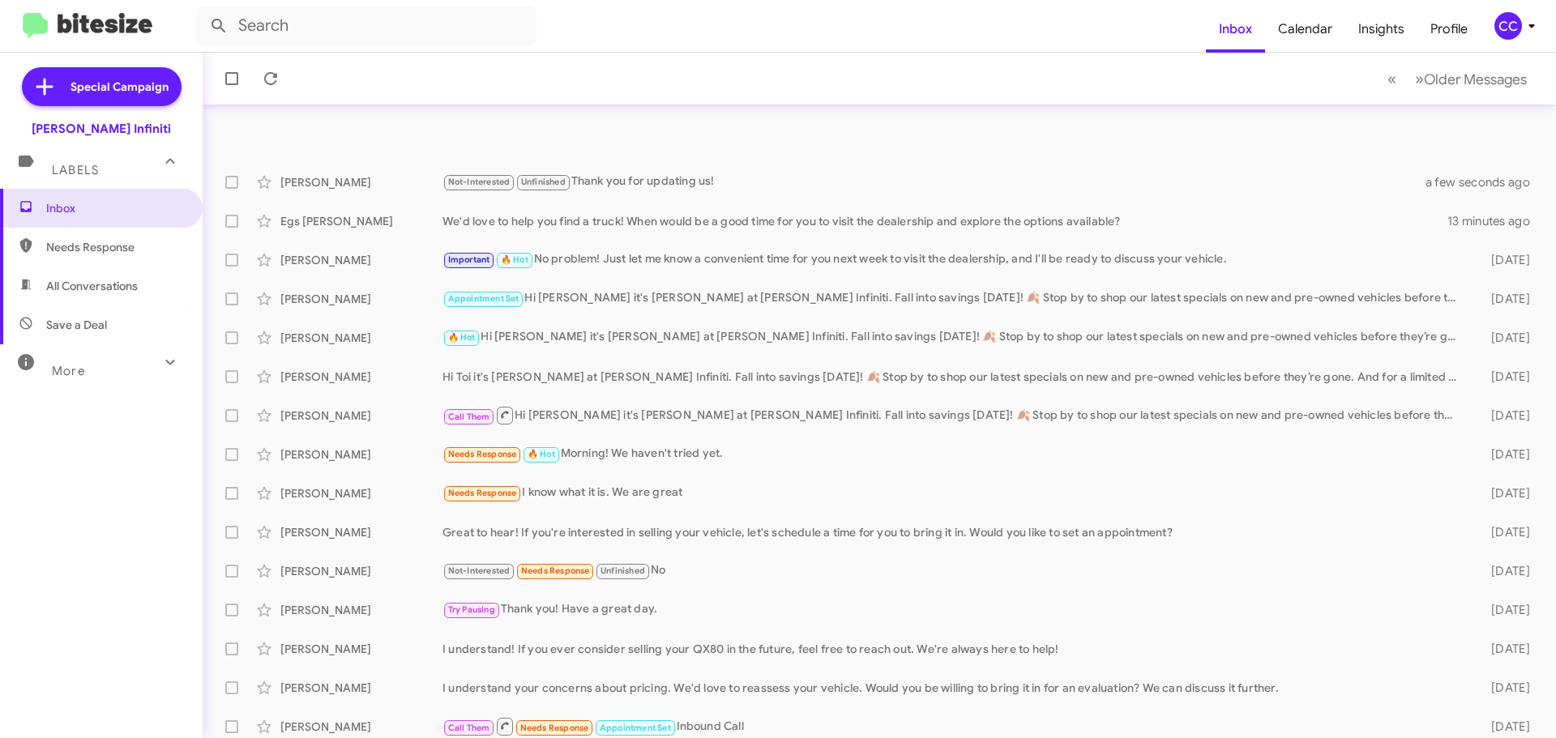
scroll to position [81, 0]
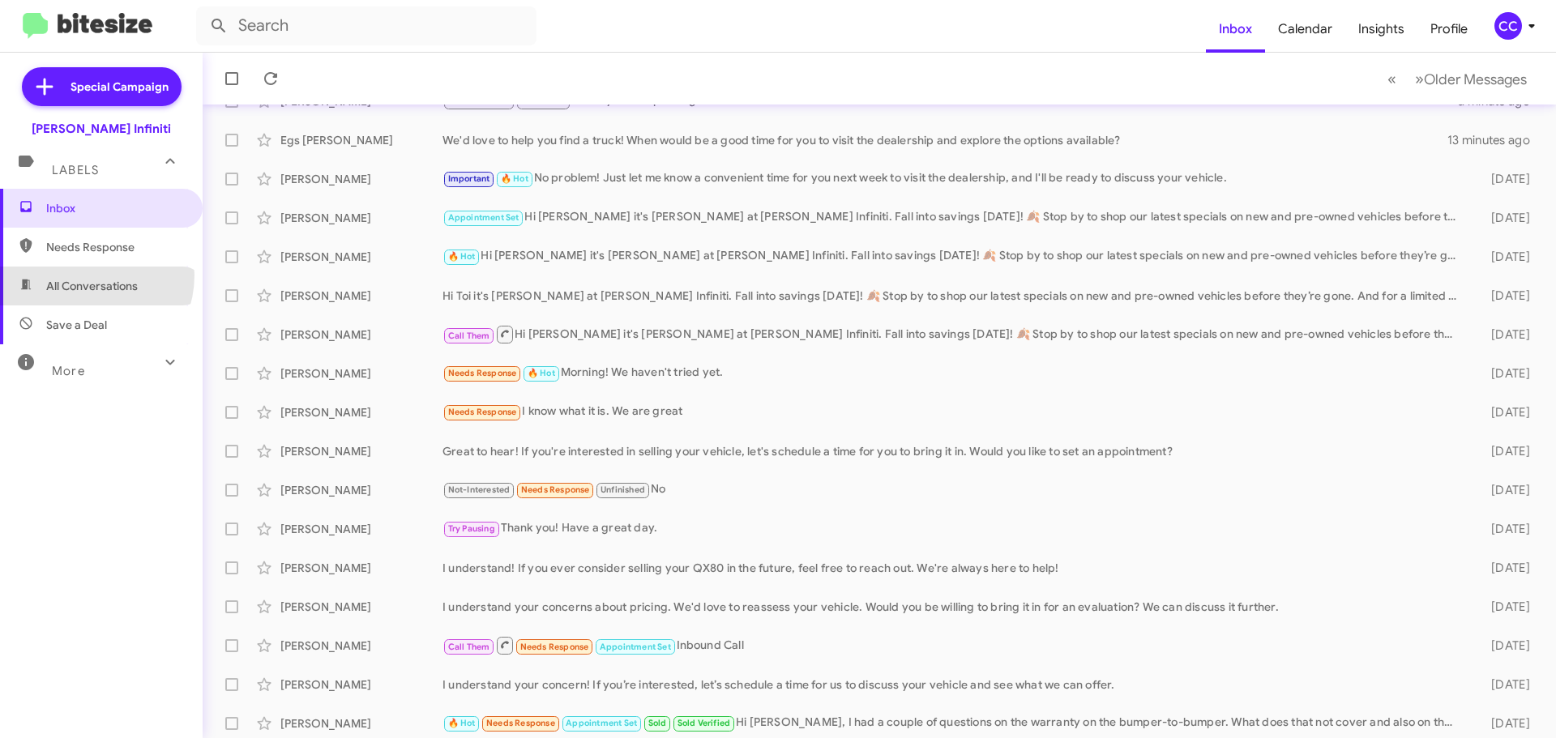
click at [86, 275] on span "All Conversations" at bounding box center [101, 286] width 203 height 39
type input "in:all-conversations"
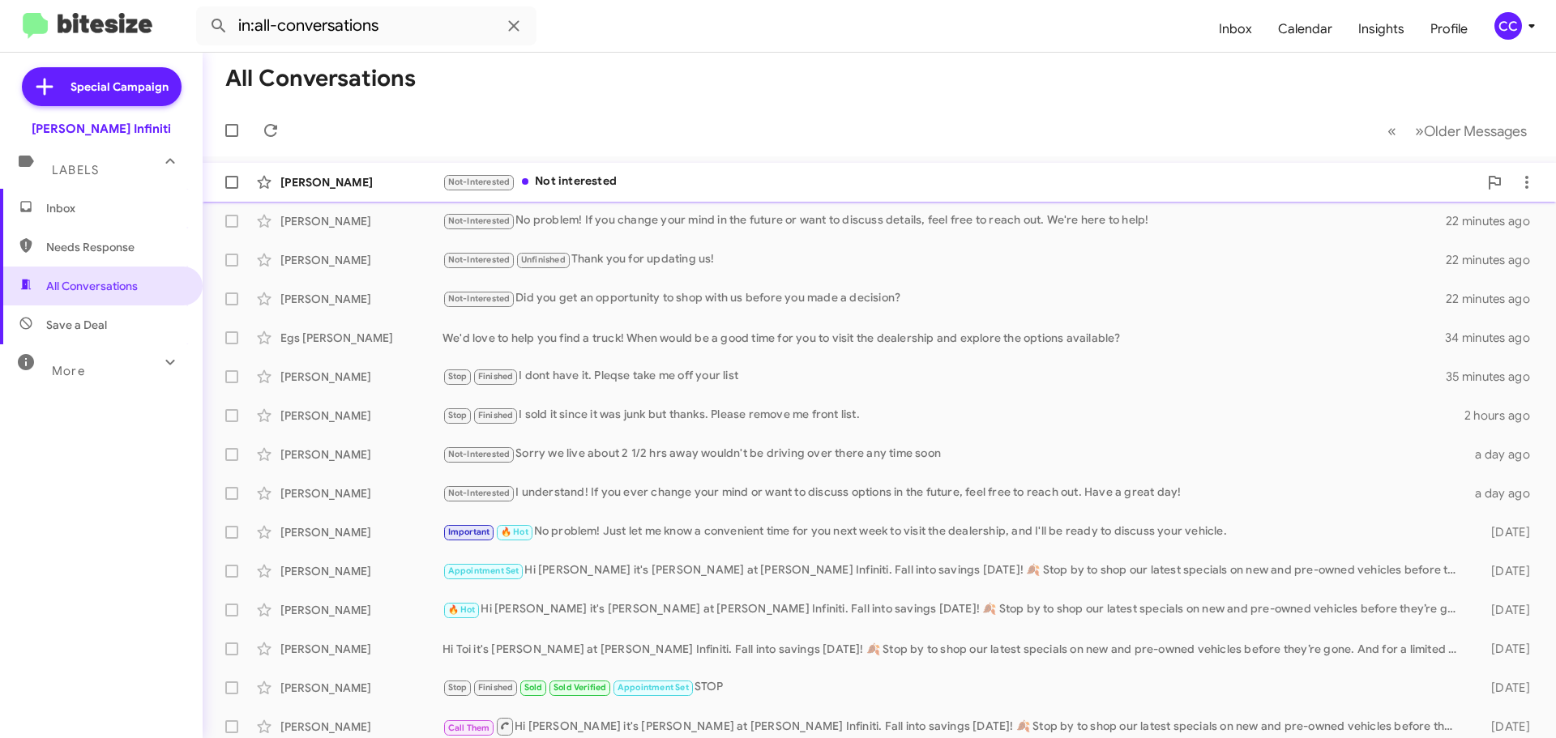
click at [639, 186] on div "Not-Interested Not interested" at bounding box center [959, 182] width 1035 height 19
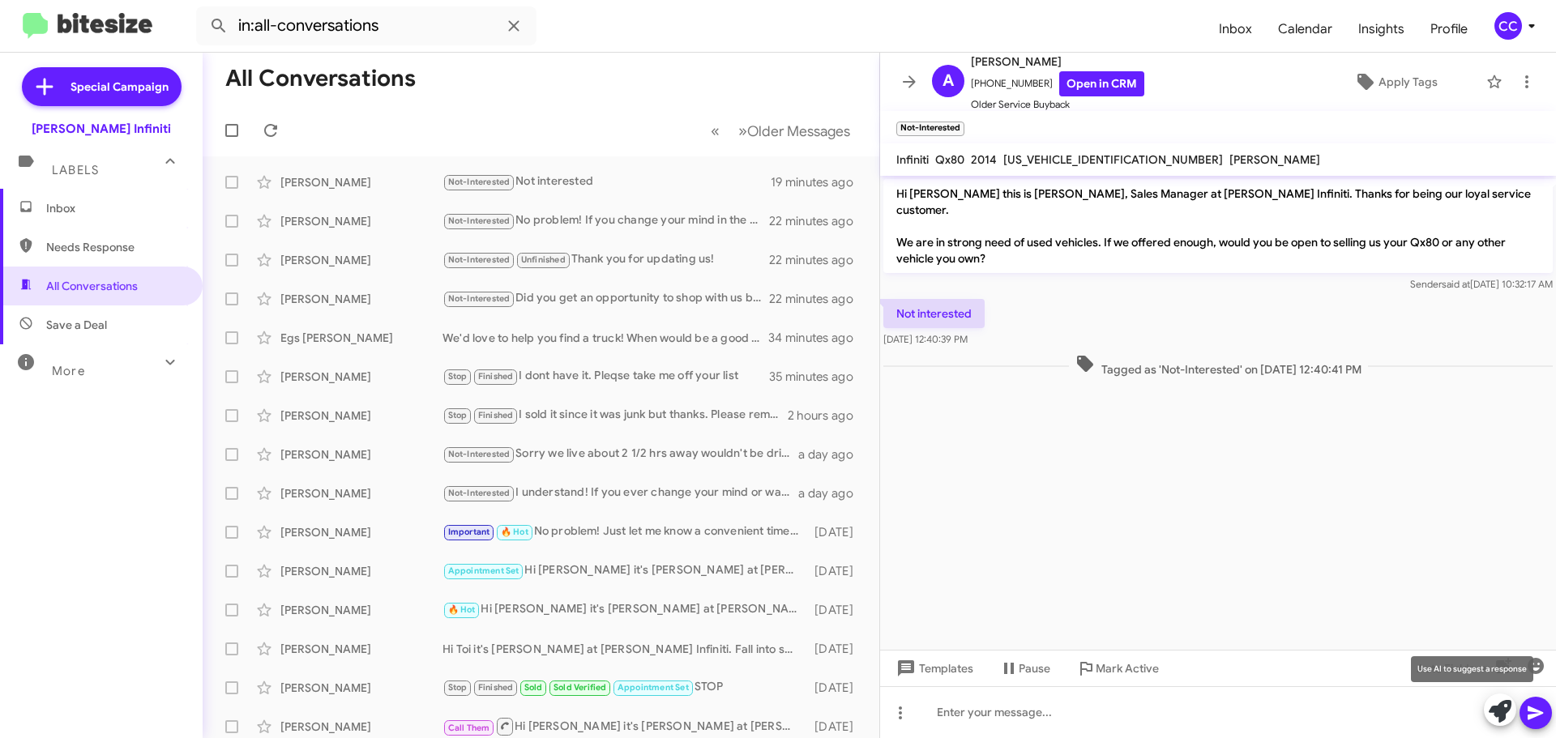
click at [1504, 711] on icon at bounding box center [1499, 711] width 23 height 23
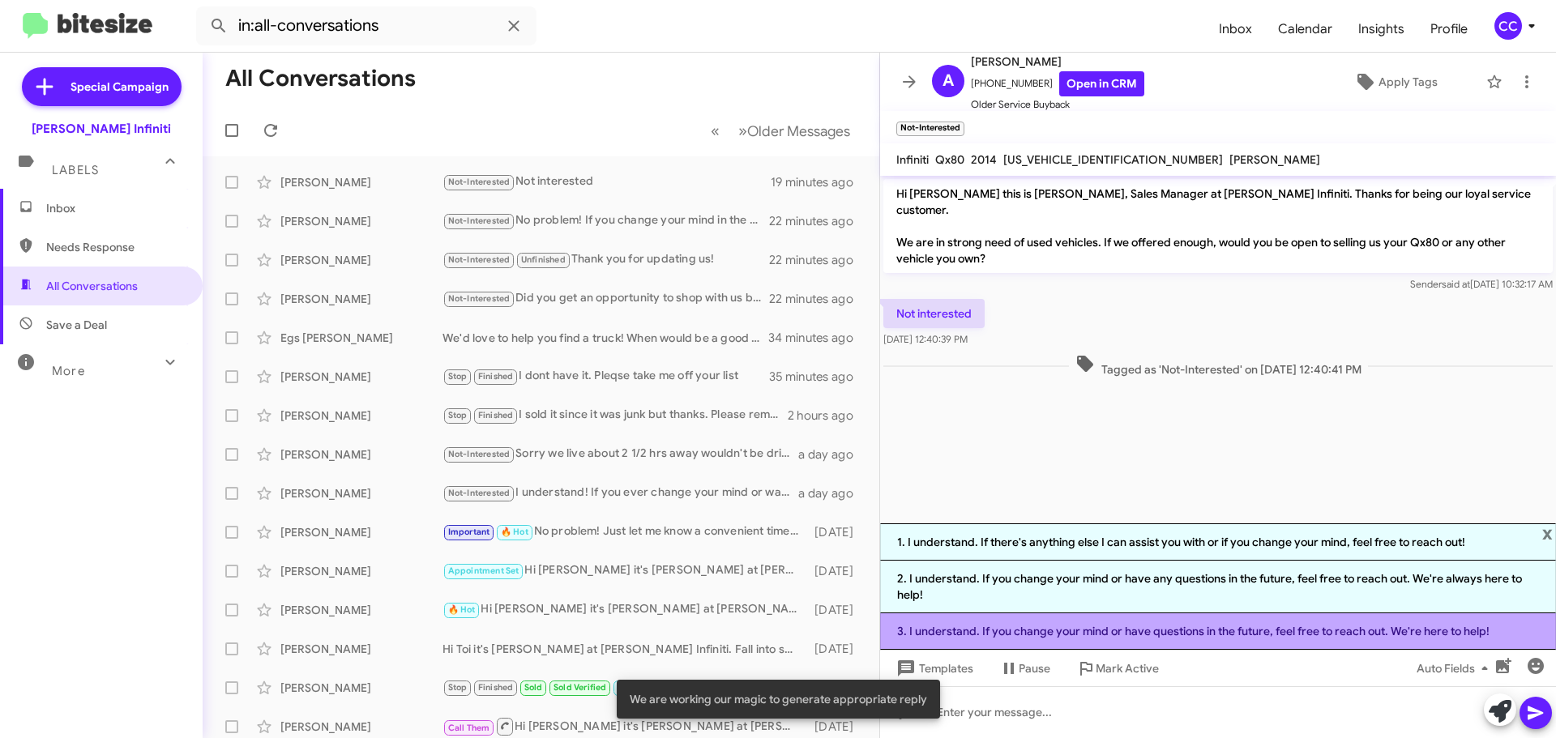
click at [1330, 635] on li "3. I understand. If you change your mind or have questions in the future, feel …" at bounding box center [1218, 631] width 676 height 36
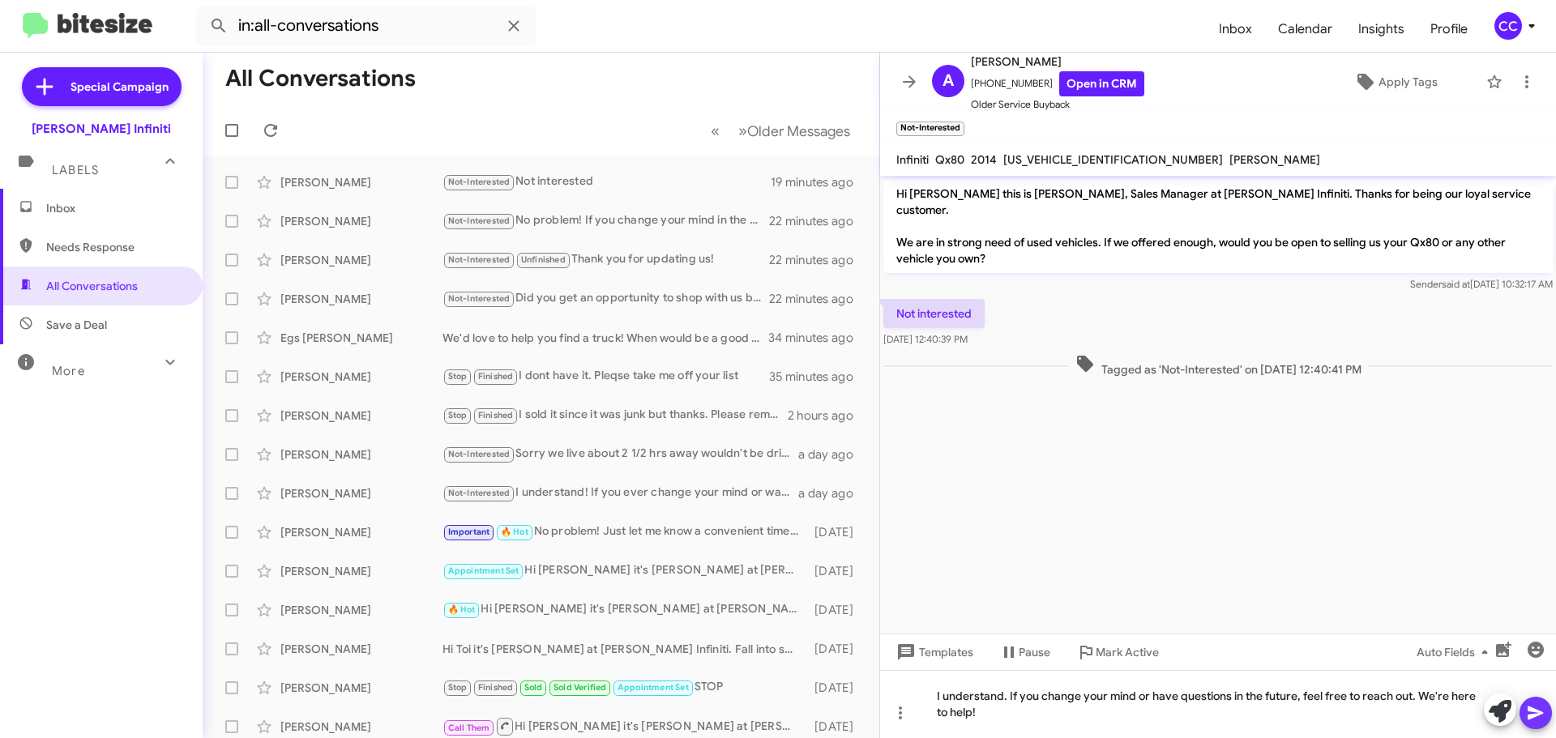
click at [1528, 714] on icon at bounding box center [1535, 712] width 19 height 19
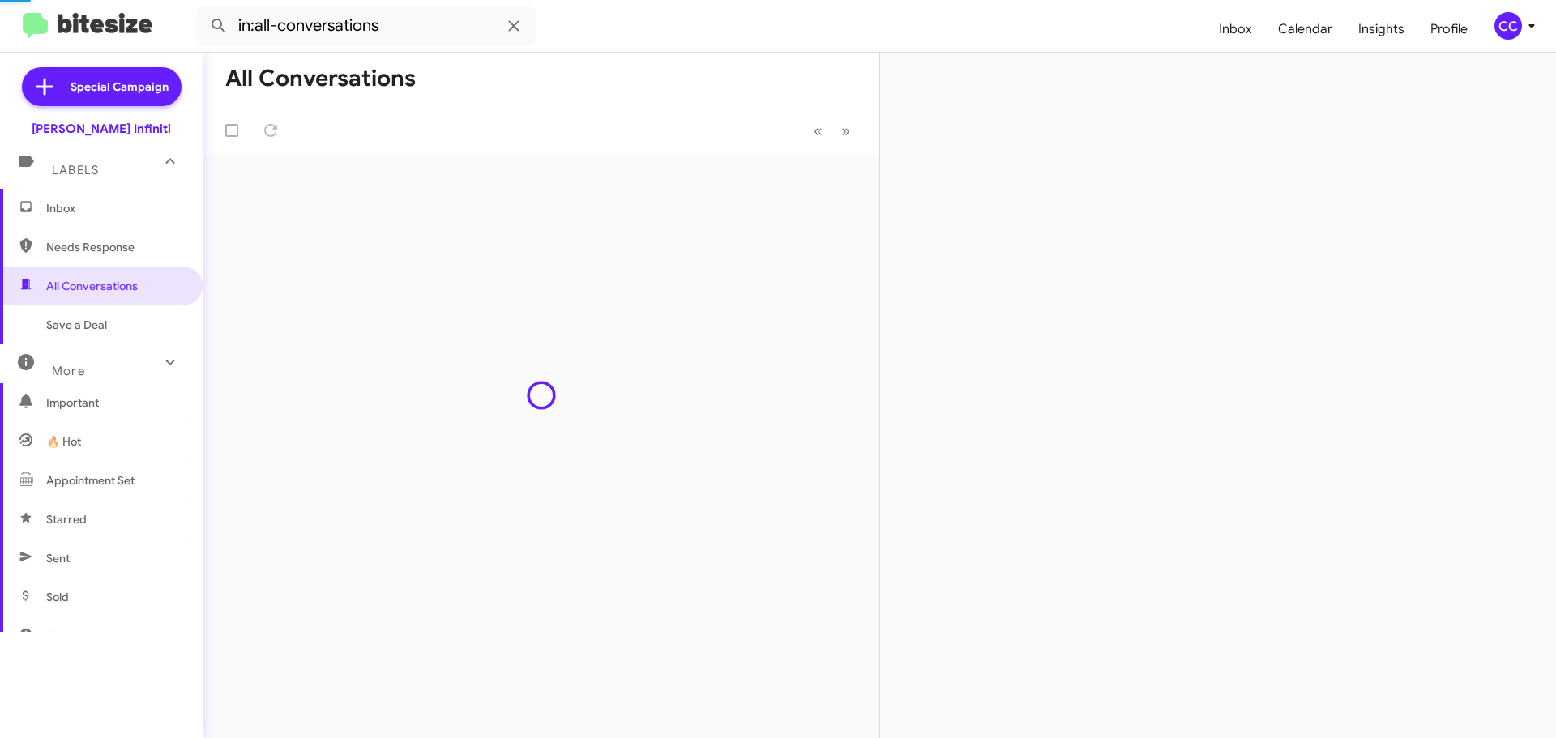
click at [627, 275] on div "All Conversations « Previous » Next" at bounding box center [541, 395] width 677 height 685
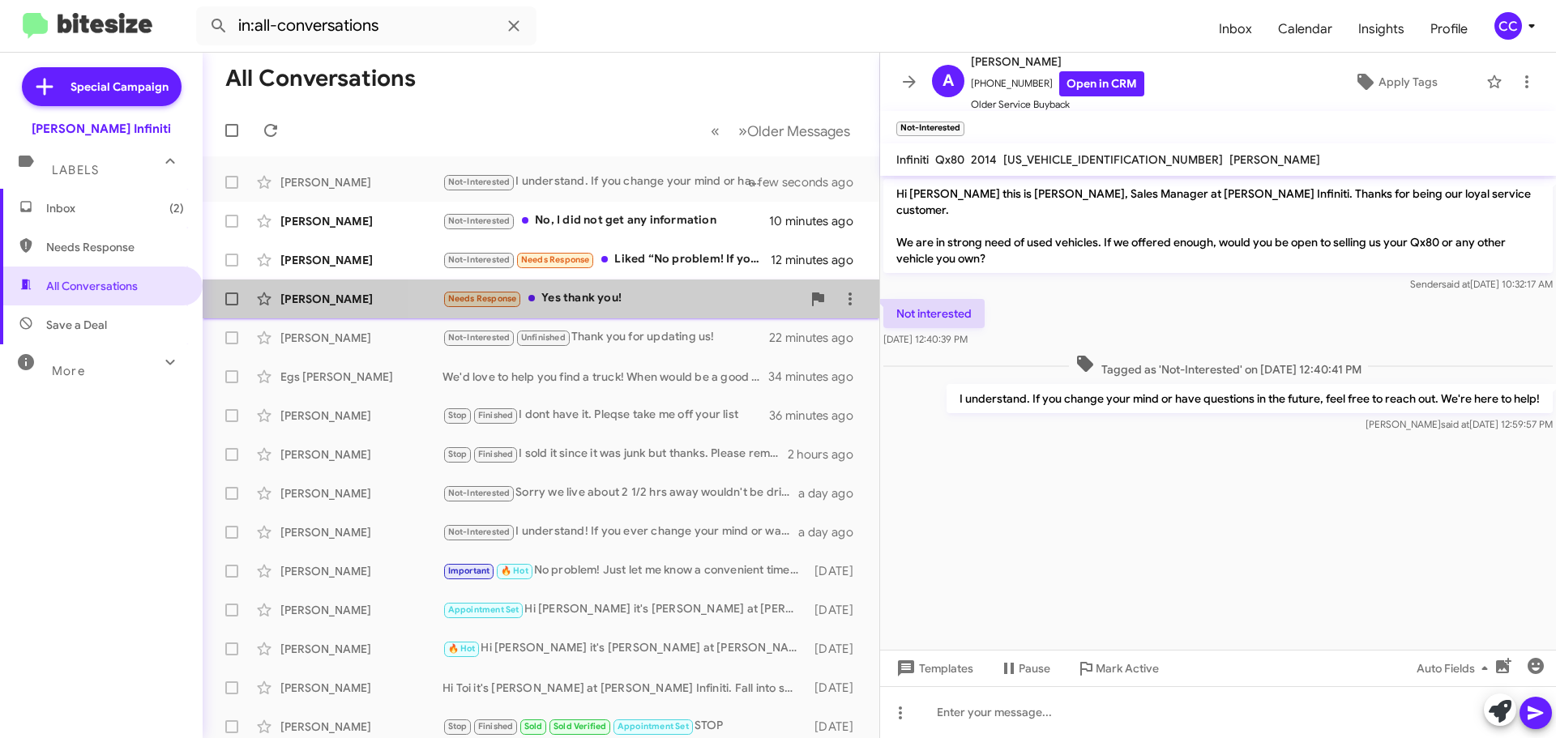
click at [615, 301] on div "Needs Response Yes thank you!" at bounding box center [621, 298] width 359 height 19
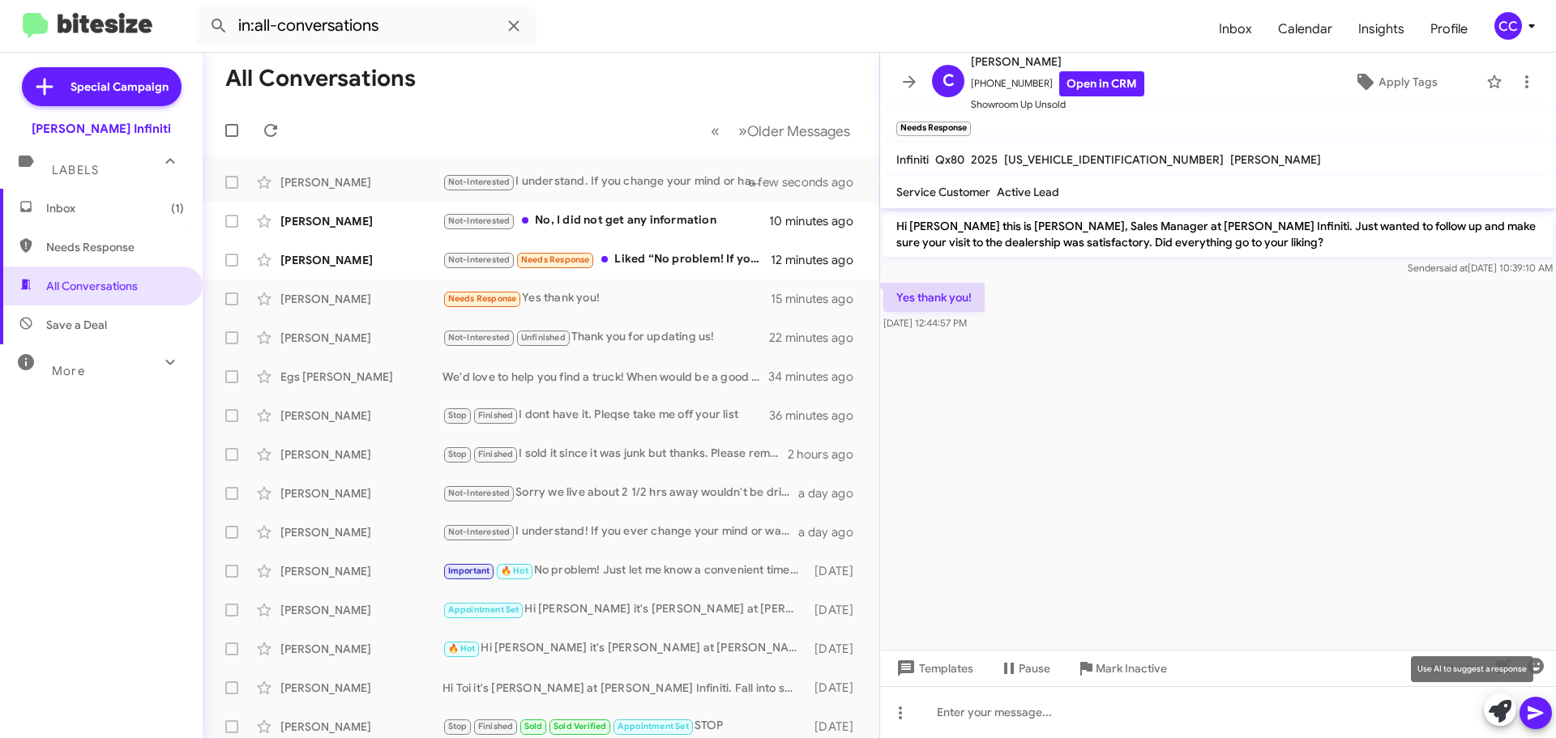
click at [1490, 706] on icon at bounding box center [1499, 711] width 23 height 23
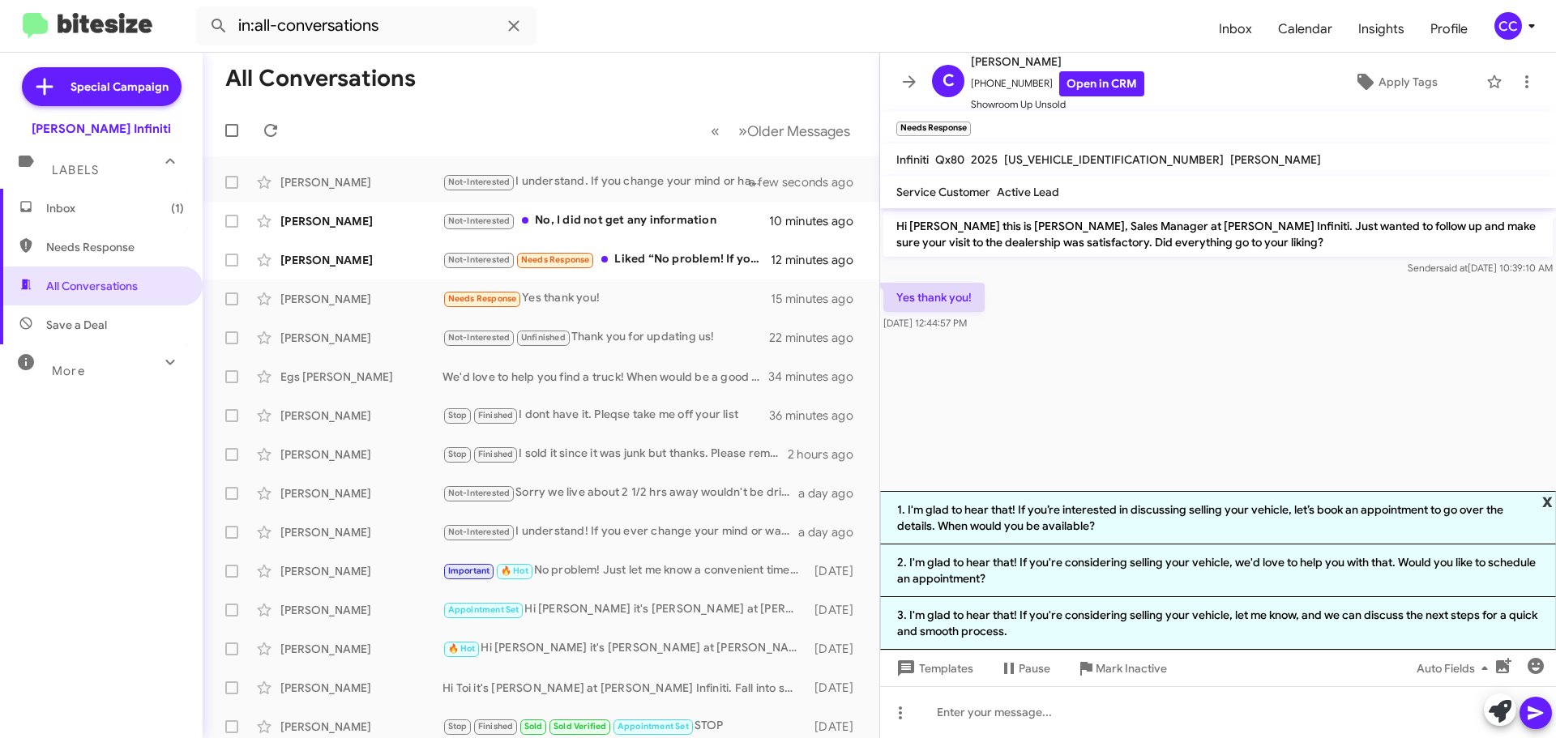
click at [1548, 500] on span "x" at bounding box center [1547, 500] width 11 height 19
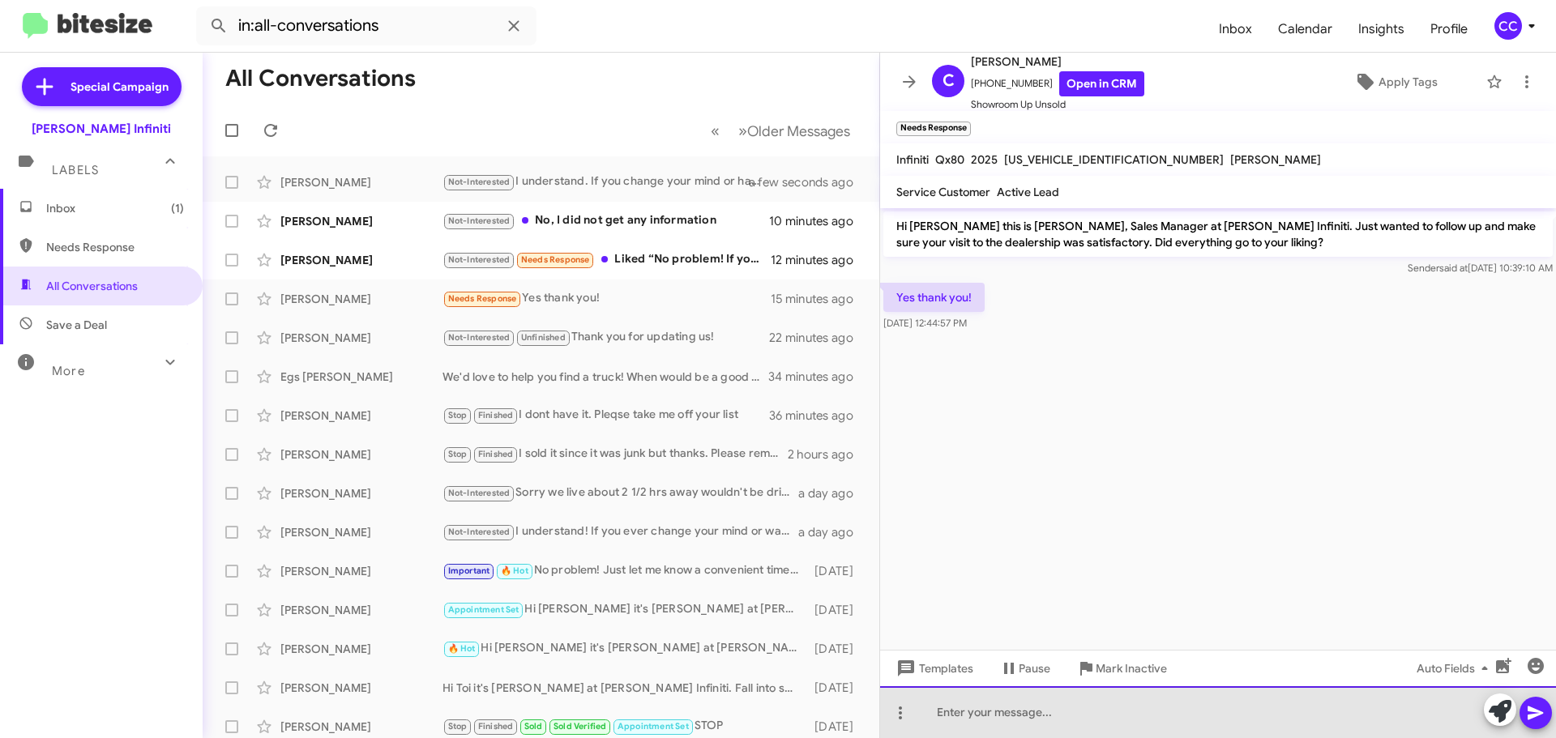
click at [1082, 724] on div at bounding box center [1218, 712] width 676 height 52
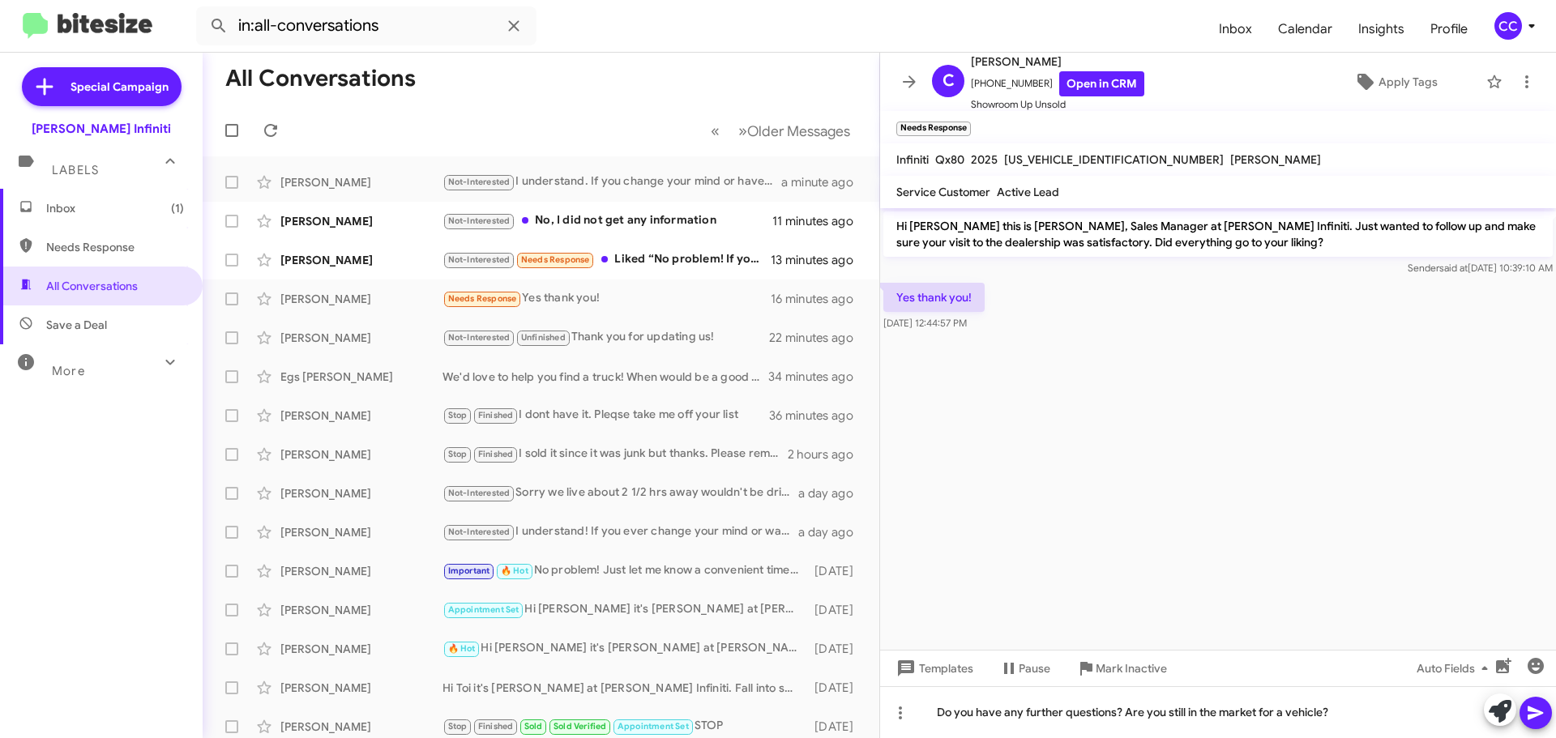
click at [1539, 711] on icon at bounding box center [1535, 712] width 19 height 19
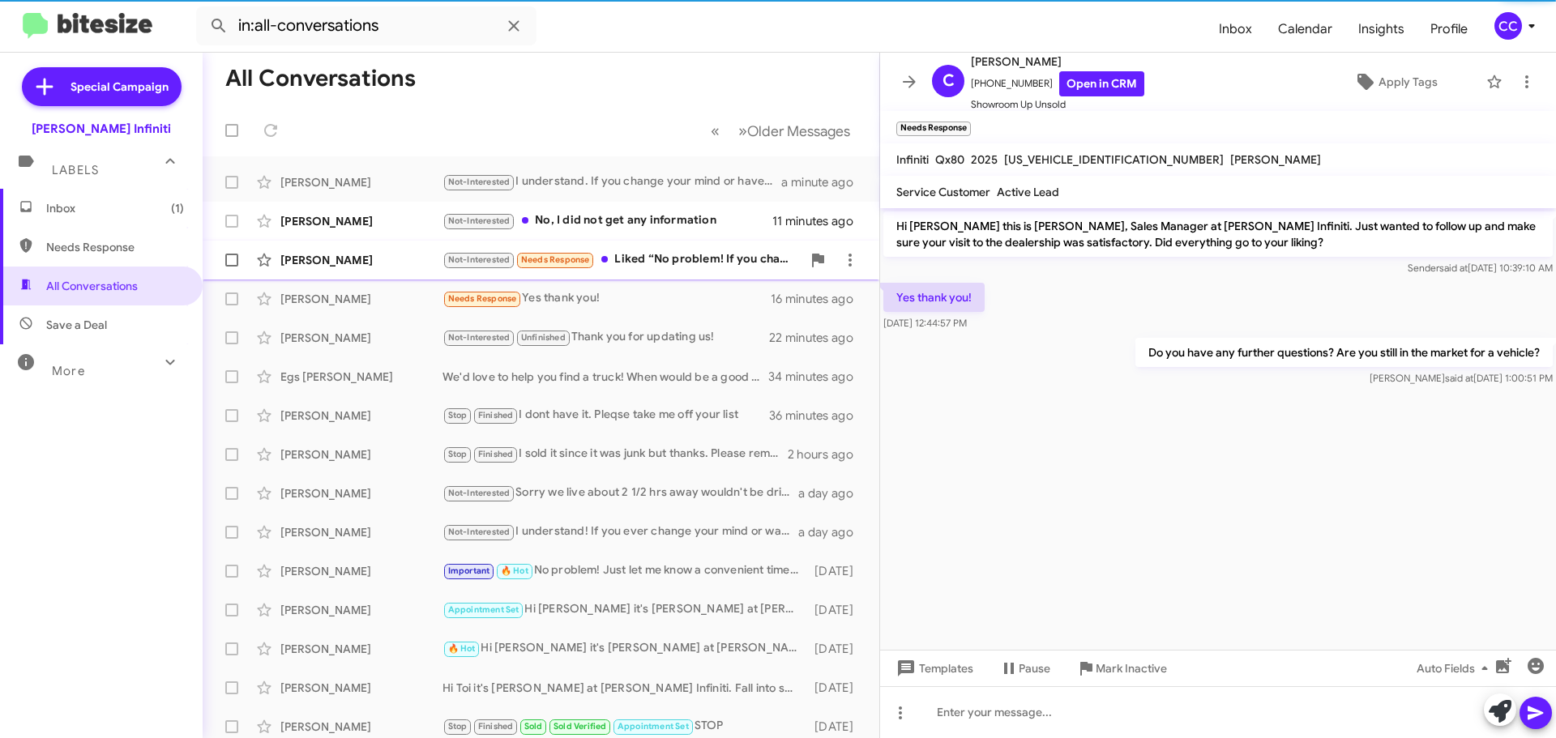
click at [666, 260] on div "Not-Interested Needs Response Liked “No problem! If you change your mind in the…" at bounding box center [621, 259] width 359 height 19
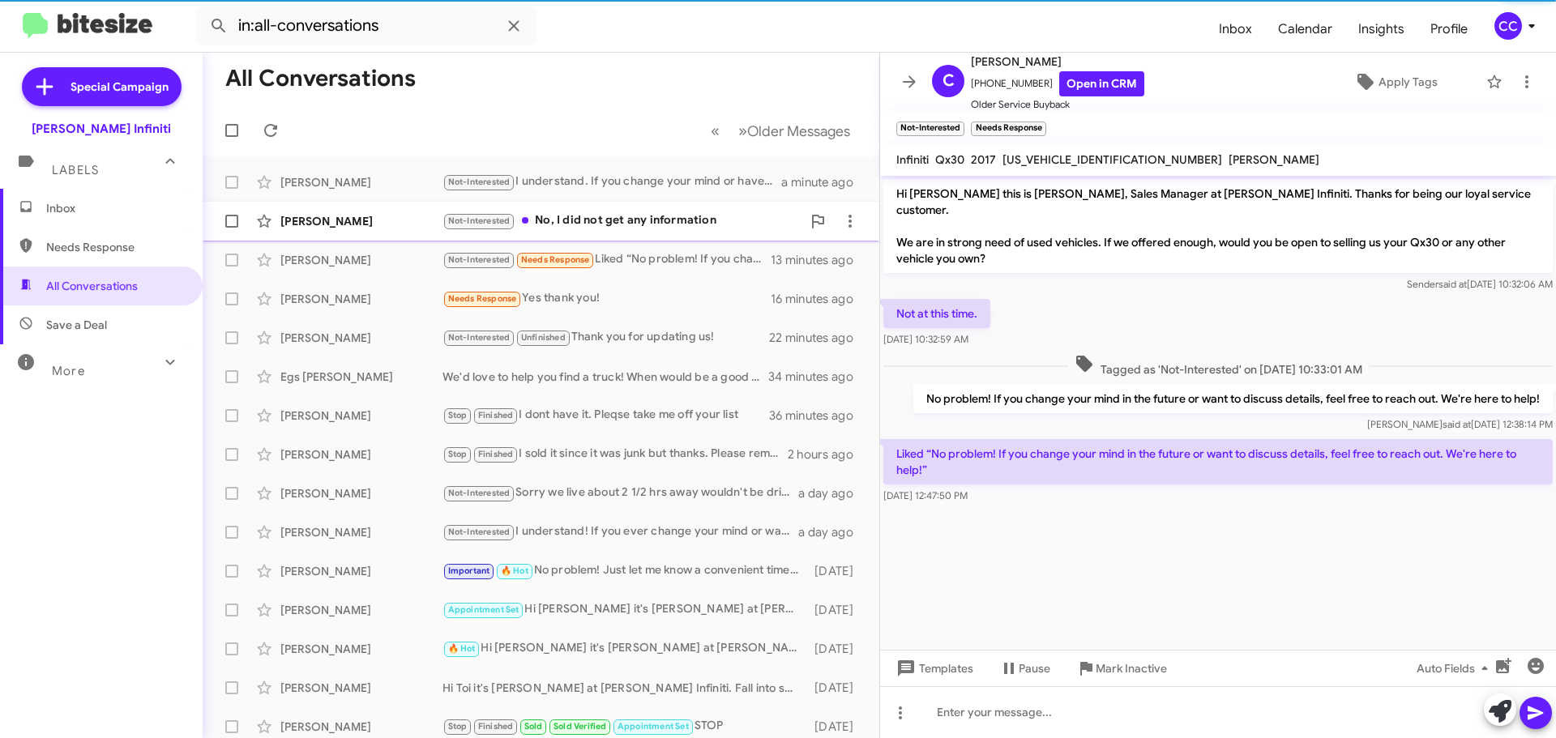
click at [685, 224] on div "Not-Interested No, I did not get any information" at bounding box center [621, 220] width 359 height 19
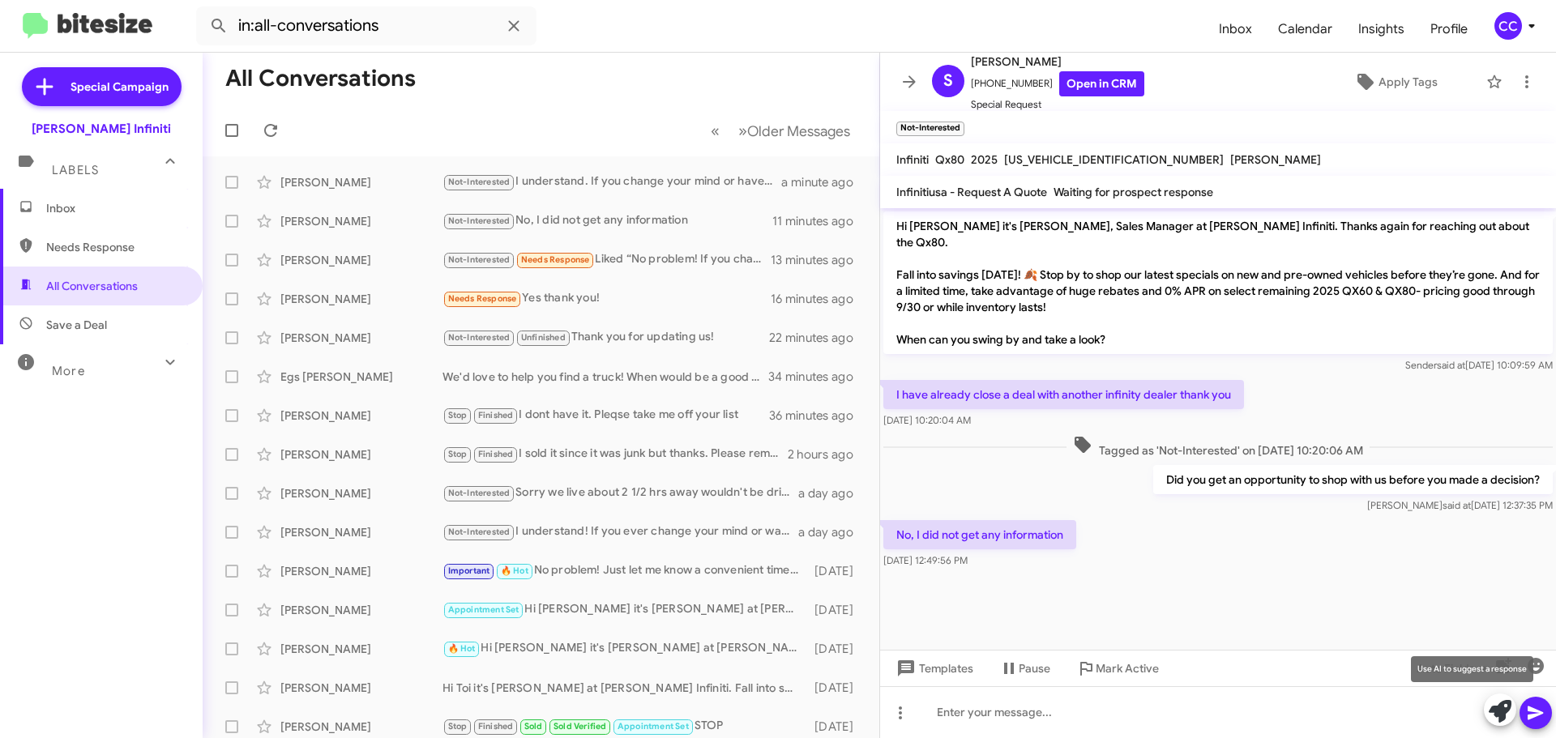
click at [1504, 714] on icon at bounding box center [1499, 711] width 23 height 23
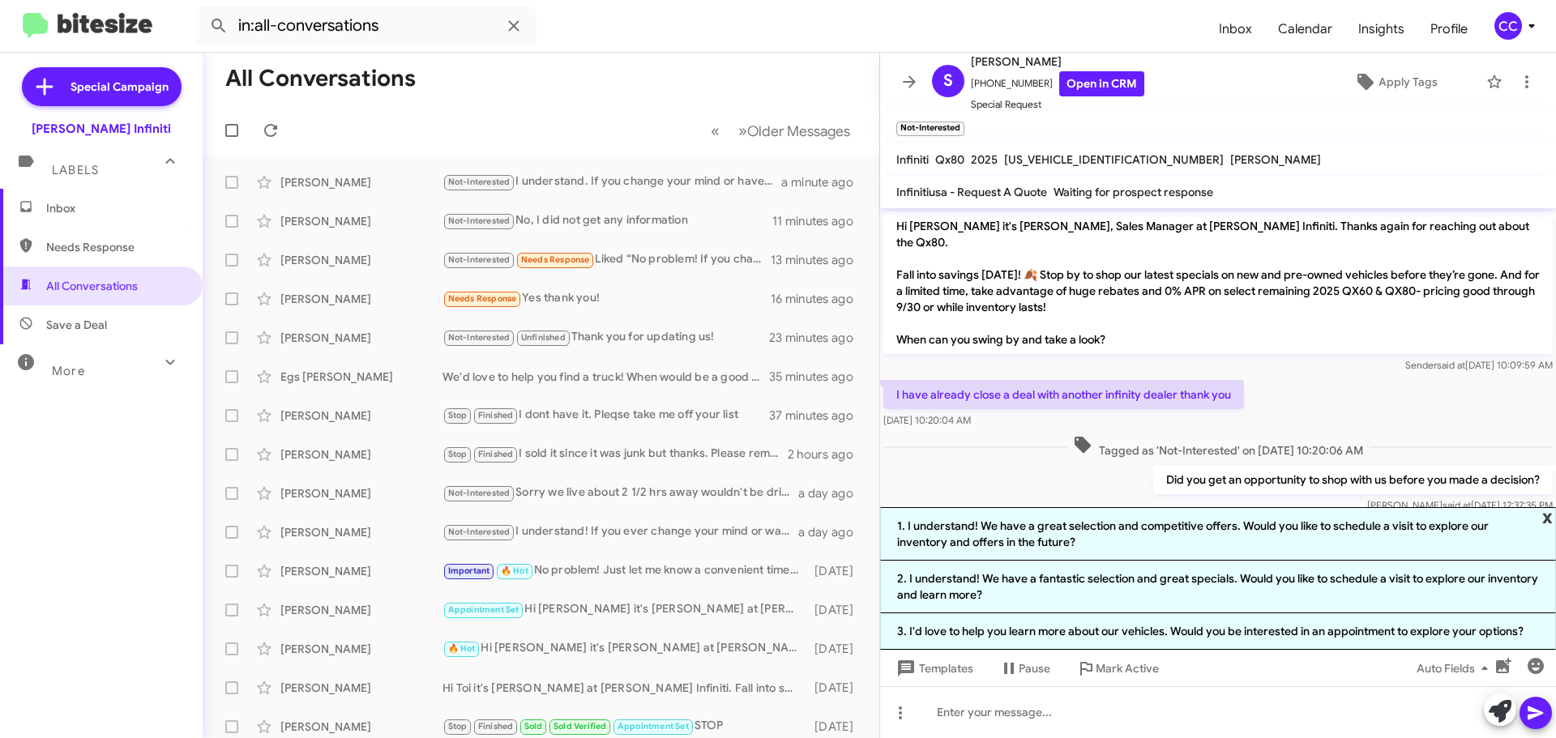
click at [1546, 518] on span "x" at bounding box center [1547, 516] width 11 height 19
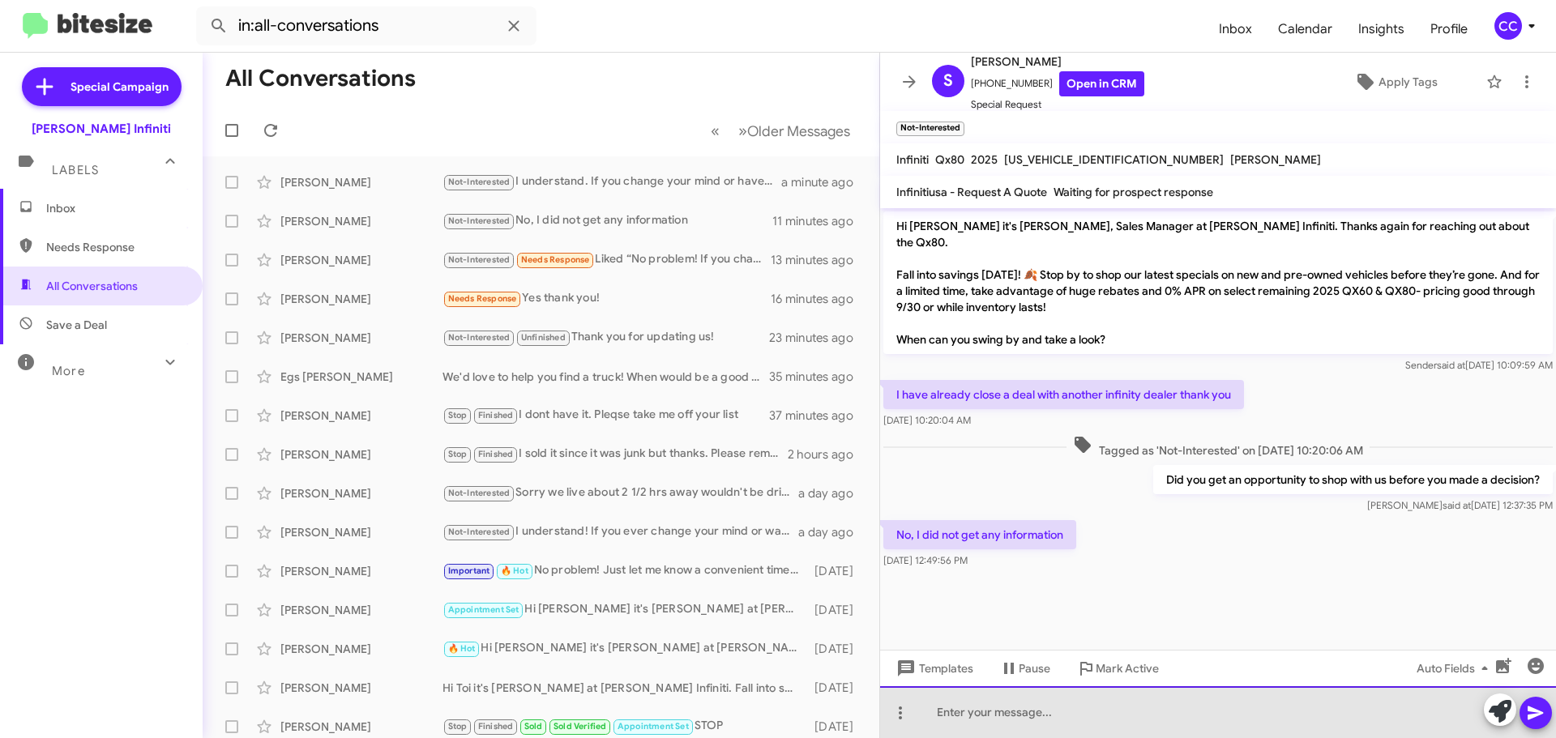
click at [1055, 716] on div at bounding box center [1218, 712] width 676 height 52
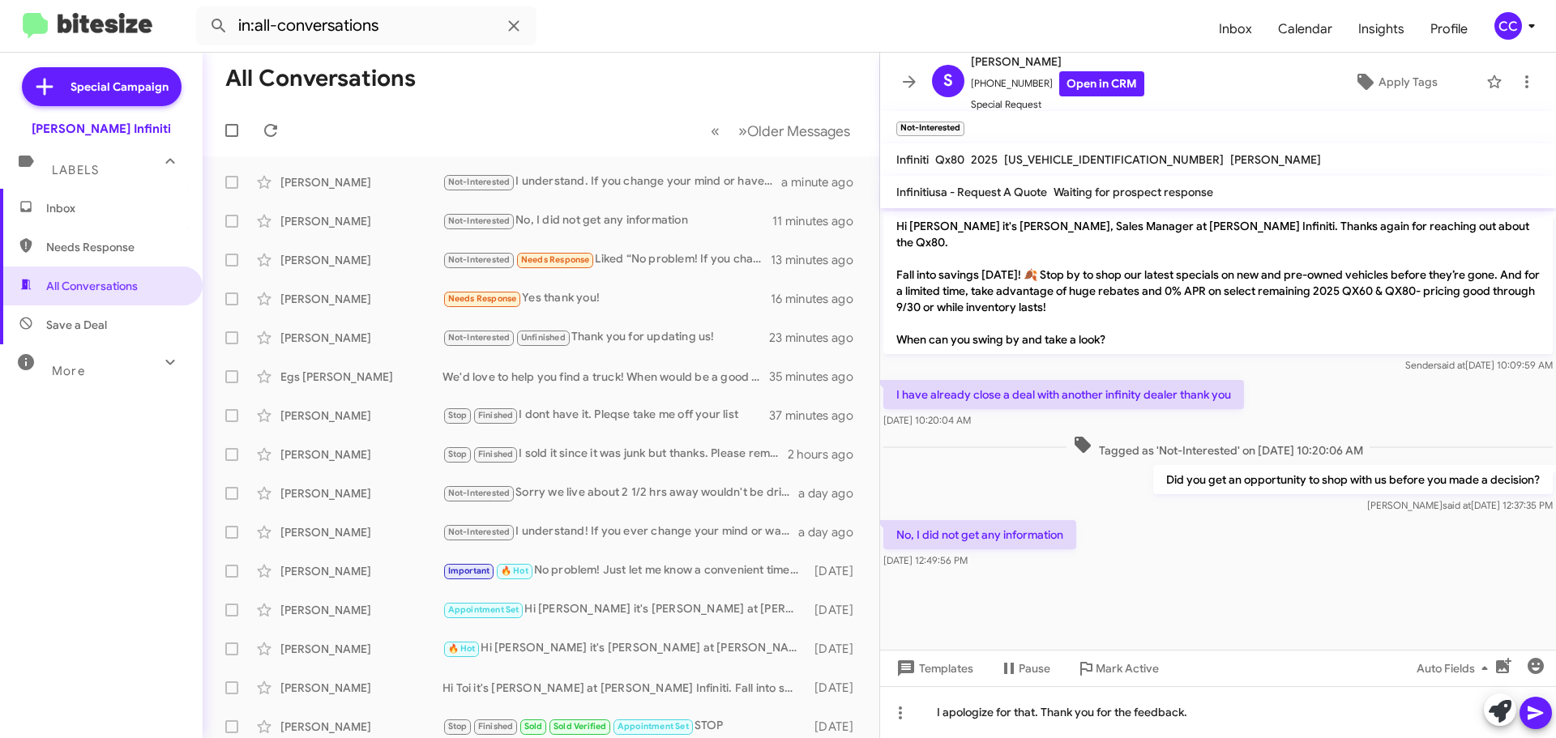
click at [1539, 719] on icon at bounding box center [1535, 712] width 19 height 19
